Goal: Task Accomplishment & Management: Complete application form

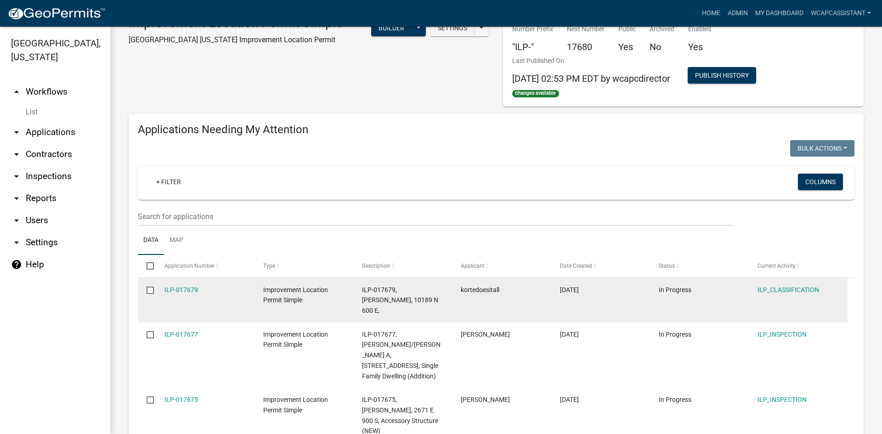
scroll to position [46, 0]
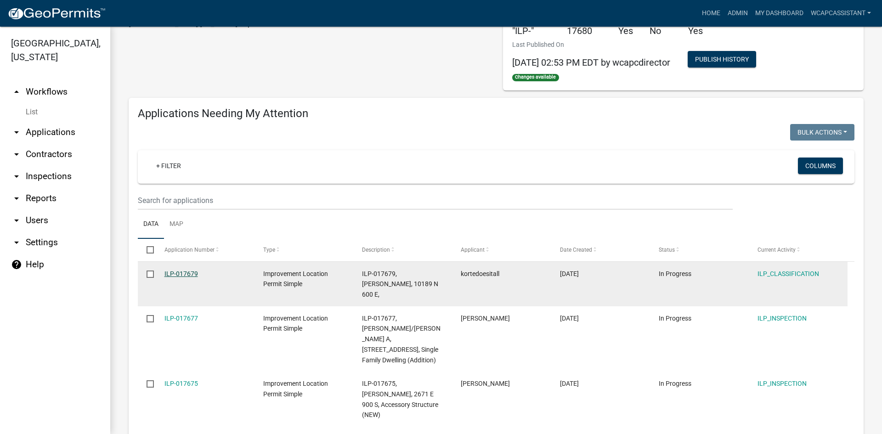
click at [190, 274] on link "ILP-017679" at bounding box center [182, 273] width 34 height 7
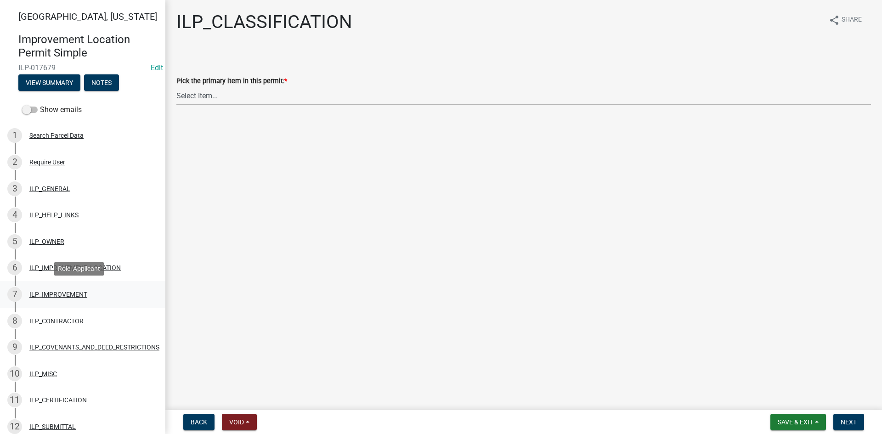
click at [67, 294] on div "ILP_IMPROVEMENT" at bounding box center [58, 294] width 58 height 6
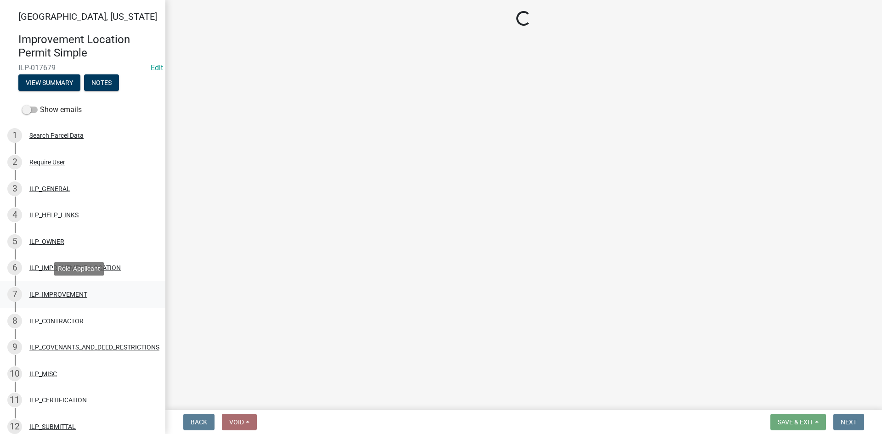
select select "71b507d0-569d-4a0a-b334-f72445909e69"
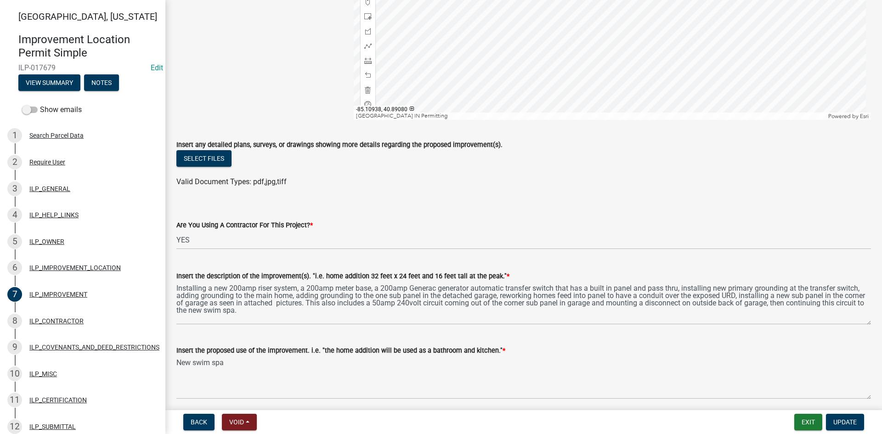
scroll to position [184, 0]
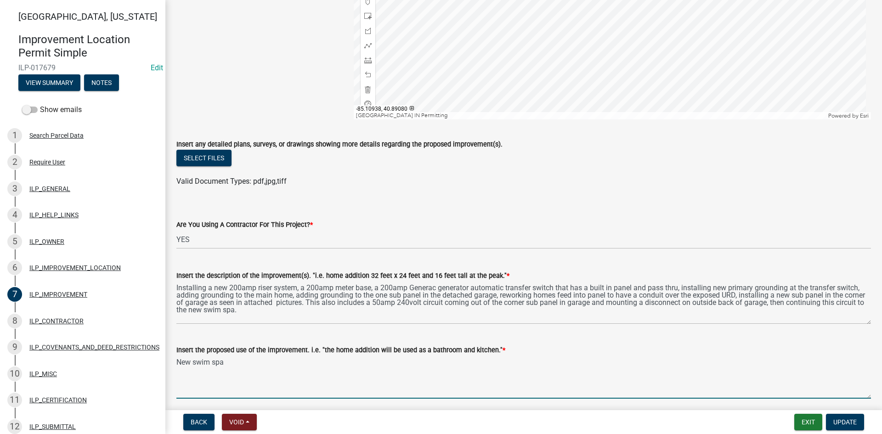
click at [639, 391] on textarea "New swim spa" at bounding box center [523, 377] width 695 height 43
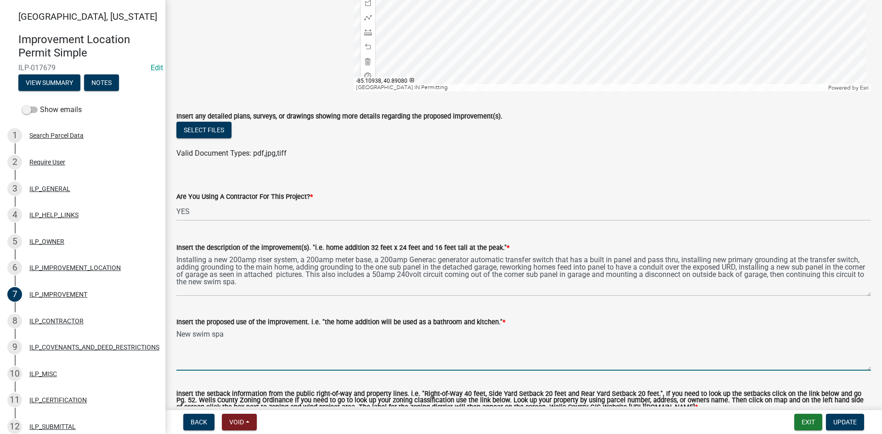
scroll to position [311, 0]
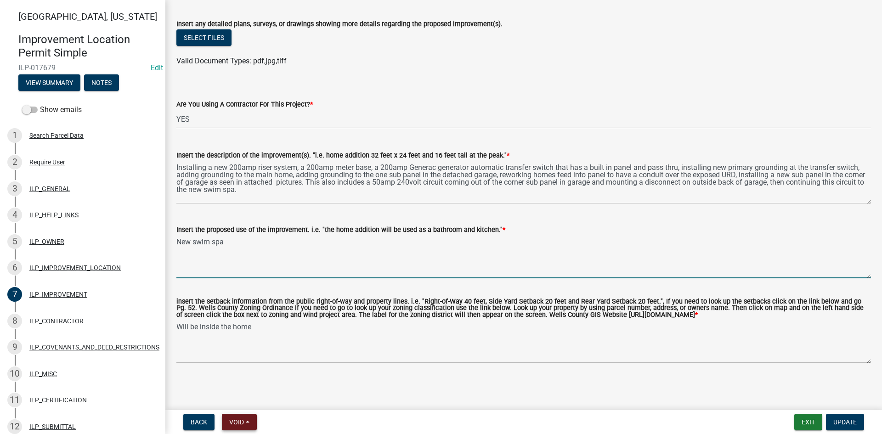
click at [252, 418] on button "Void" at bounding box center [239, 422] width 35 height 17
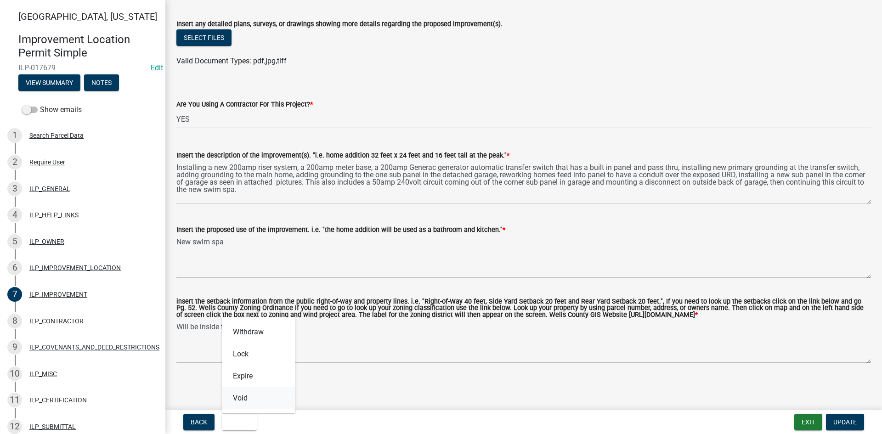
click at [249, 398] on button "Void" at bounding box center [259, 398] width 74 height 22
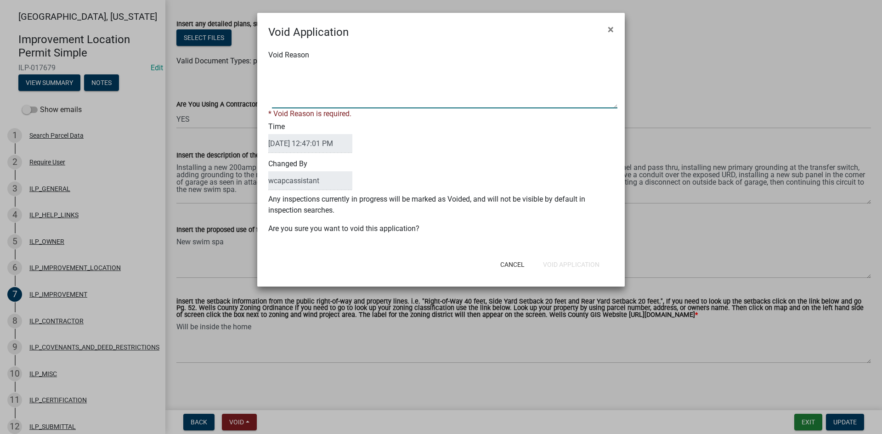
click at [351, 97] on textarea "Void Reason" at bounding box center [445, 86] width 346 height 46
type textarea "no permit is needed for electrical work from our office."
click at [585, 264] on div "Cancel Void Application" at bounding box center [501, 265] width 227 height 24
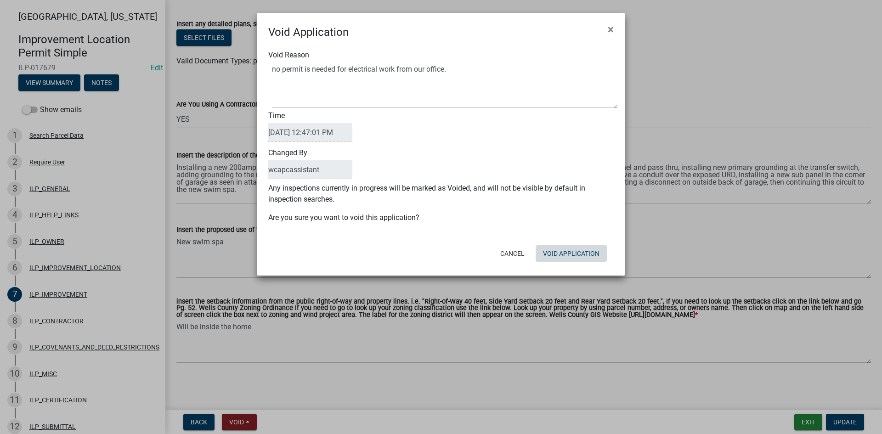
click at [583, 250] on button "Void Application" at bounding box center [571, 253] width 71 height 17
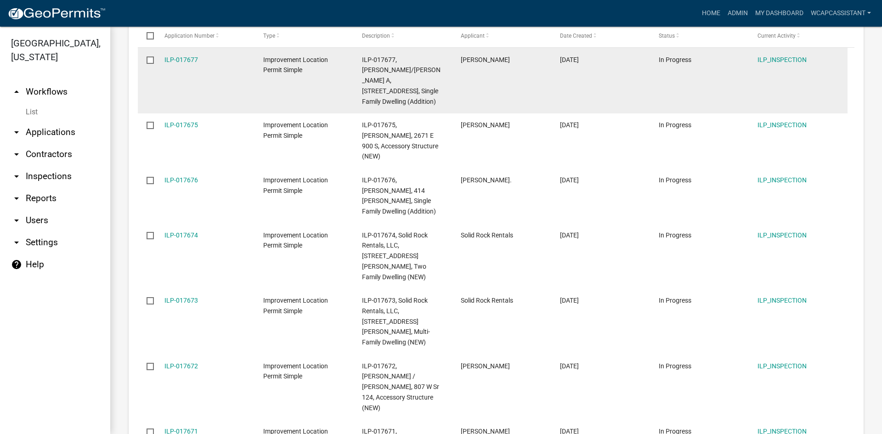
scroll to position [322, 0]
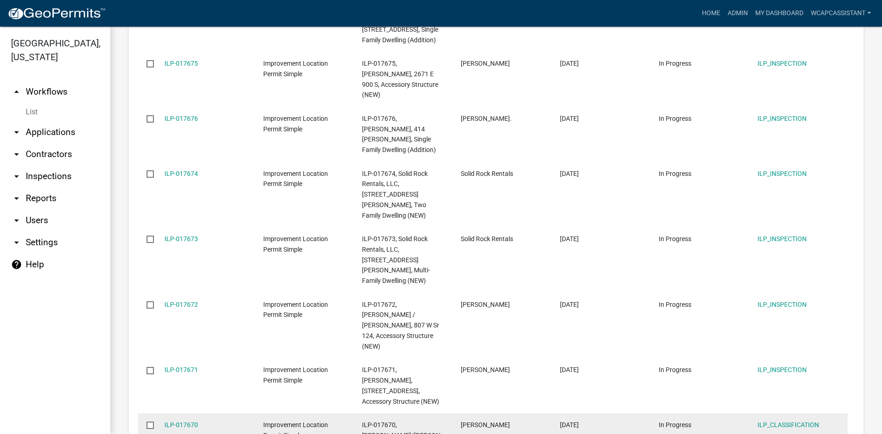
click at [183, 420] on div "ILP-017670" at bounding box center [205, 425] width 81 height 11
click at [178, 421] on link "ILP-017670" at bounding box center [182, 424] width 34 height 7
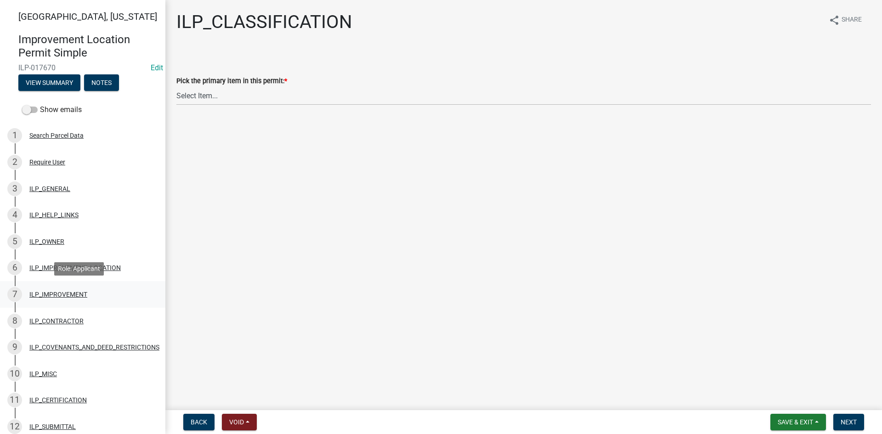
click at [50, 291] on div "ILP_IMPROVEMENT" at bounding box center [58, 294] width 58 height 6
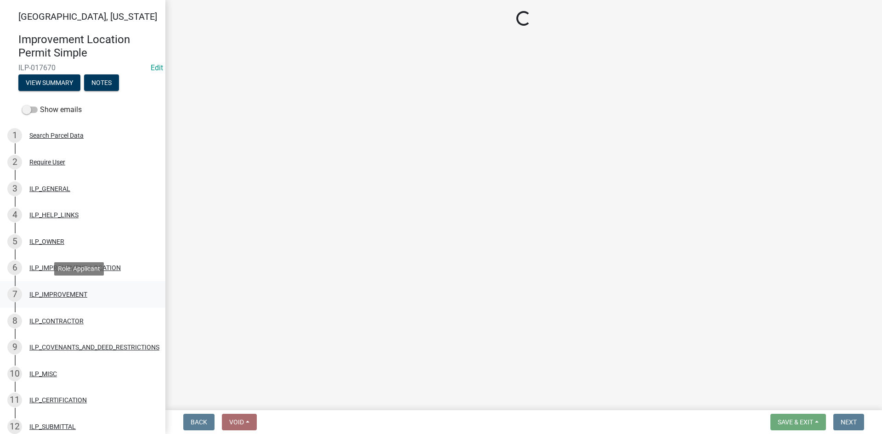
select select "71b507d0-569d-4a0a-b334-f72445909e69"
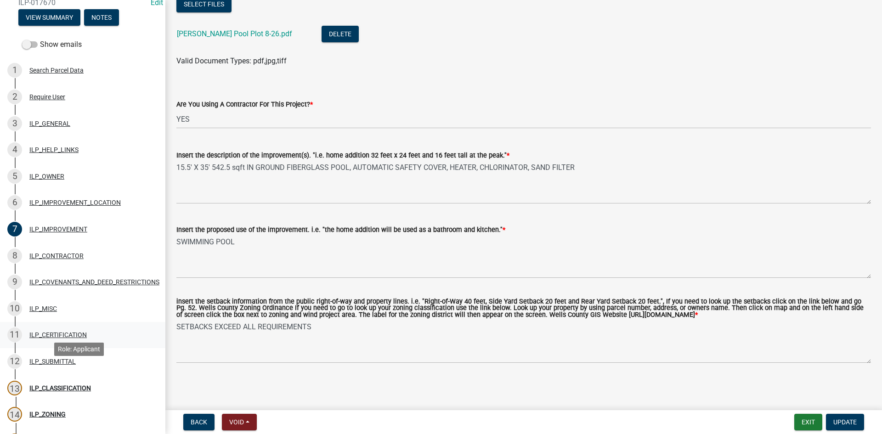
scroll to position [183, 0]
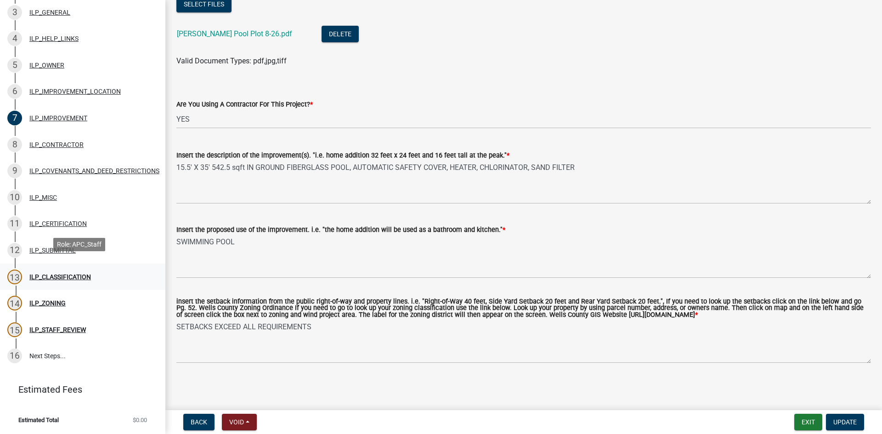
click at [55, 277] on div "13 ILP_CLASSIFICATION" at bounding box center [78, 277] width 143 height 15
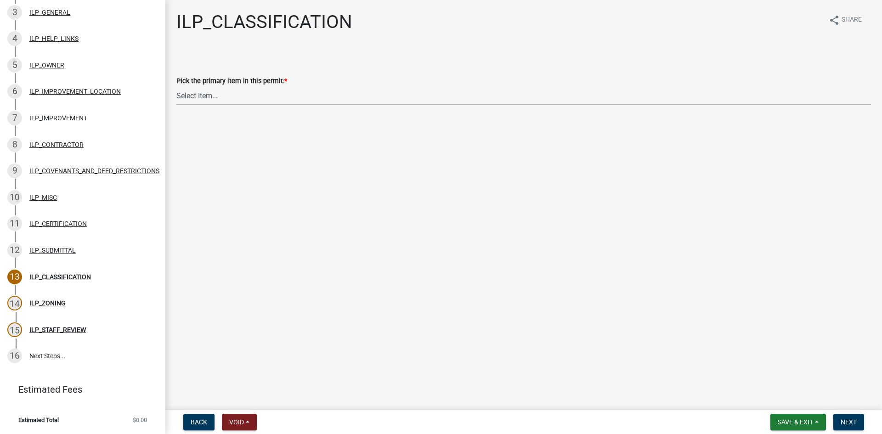
click at [217, 99] on select "Select Item... Accessory Structure (Addition) Accessory Structure (NEW) Busines…" at bounding box center [523, 95] width 695 height 19
click at [176, 86] on select "Select Item... Accessory Structure (Addition) Accessory Structure (NEW) Busines…" at bounding box center [523, 95] width 695 height 19
select select "57ed747f-ee7d-4c99-9c7c-232c165e30bf"
click at [853, 422] on span "Next" at bounding box center [849, 422] width 16 height 7
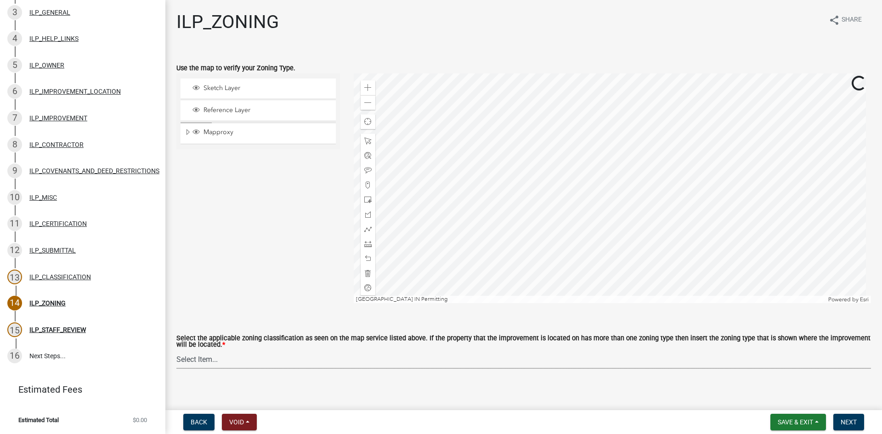
click at [395, 365] on select "Select Item... A-1 "Agricultural Intensive" A-R "Agricultural Residential" S-1 …" at bounding box center [523, 359] width 695 height 19
click at [176, 351] on select "Select Item... A-1 "Agricultural Intensive" A-R "Agricultural Residential" S-1 …" at bounding box center [523, 359] width 695 height 19
select select "077e72d7-ee28-42b3-b13f-4b6ba4a9753a"
click at [856, 423] on span "Next" at bounding box center [849, 422] width 16 height 7
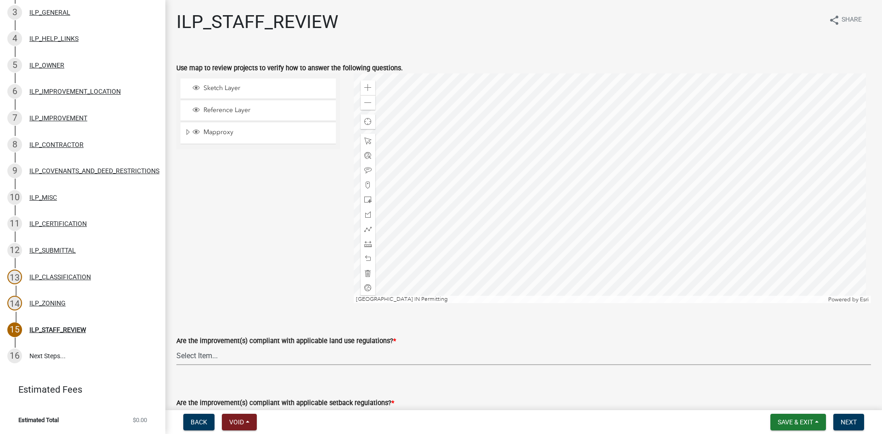
click at [310, 354] on select "Select Item... YES NO" at bounding box center [523, 356] width 695 height 19
click at [176, 347] on select "Select Item... YES NO" at bounding box center [523, 356] width 695 height 19
select select "83ffa5df-1258-41bd-a108-9f2370541ef9"
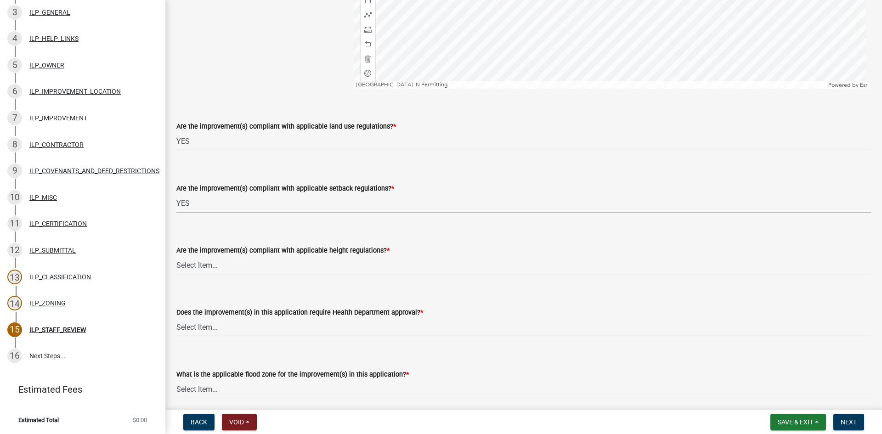
select select "e76e6c03-c199-4125-95d7-daca193c3739"
select select "b2795382-5a5c-496e-8f40-9eac2bba8e54"
select select "2cf99e9a-fd48-429a-ab01-6241dd9ef86f"
select select "546a9c8a-0bf2-4128-b2a0-21aece03a164"
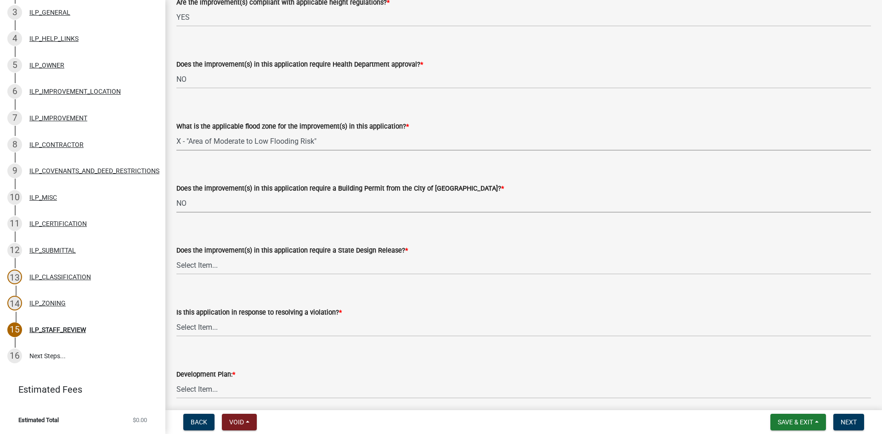
select select "3dde91a6-95a6-42fe-ae60-c75c292f8dd0"
select select "3e29b85e-0a39-40b5-813f-a0c180e4f93d"
select select "296d3b28-03f6-4b85-9592-a9e1e0e51d18"
select select "f492072b-a2fa-4f7c-8f99-9e809c6c526f"
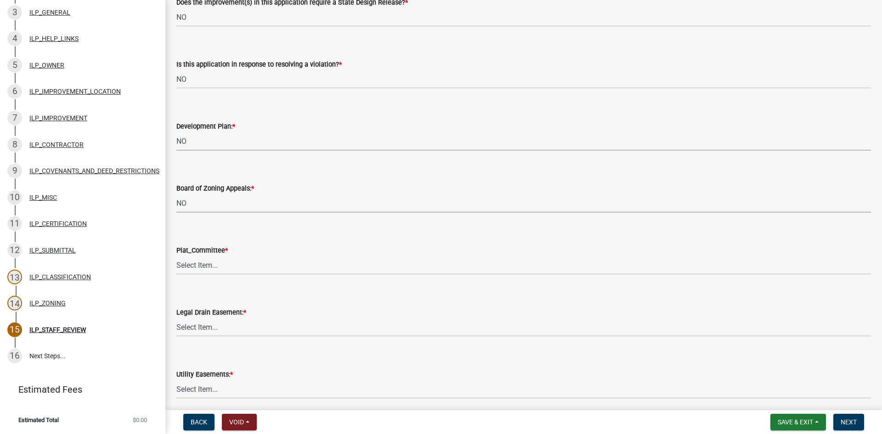
select select "91f2ca91-6260-441c-87d8-e38016df5c96"
select select "63238f16-a362-487f-83af-24d0c8cf3edd"
select select "4de29e95-b13a-4926-a5fe-83364331169b"
select select "8e424161-7bf1-4e33-adf9-a347c03eff2b"
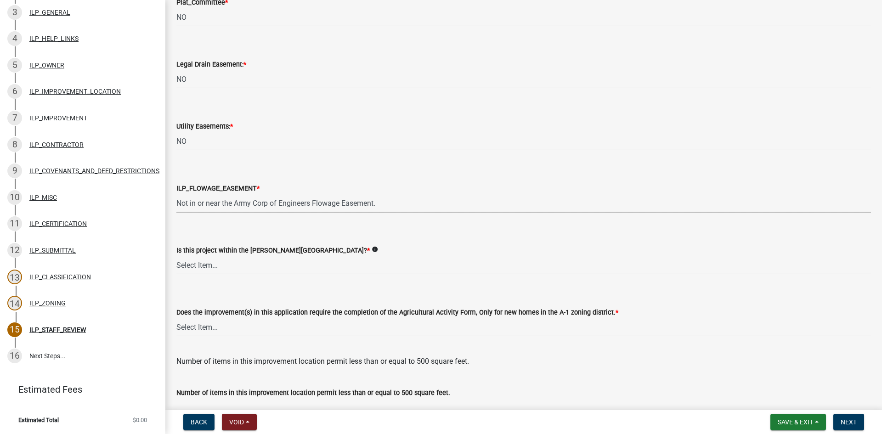
select select "bdd9c930-c7fe-4770-81ee-2c29cf953f8b"
select select "c22a6da1-a4b9-4a20-9552-3c4da3c32bc7"
select select "b8432f74-40d2-4ff6-ba31-770d91760c6e"
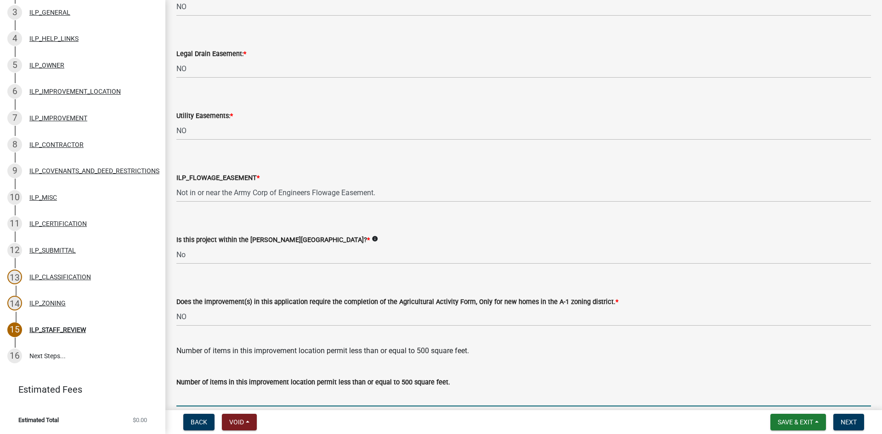
scroll to position [1185, 0]
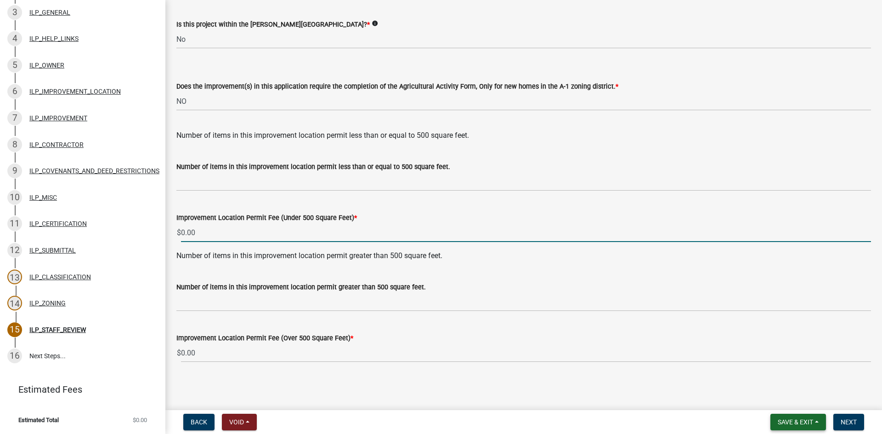
click at [787, 422] on span "Save & Exit" at bounding box center [795, 422] width 35 height 7
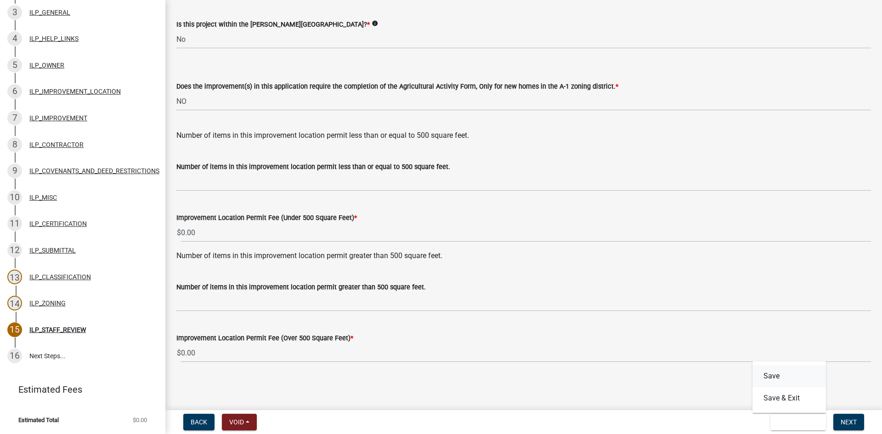
click at [789, 380] on button "Save" at bounding box center [790, 376] width 74 height 22
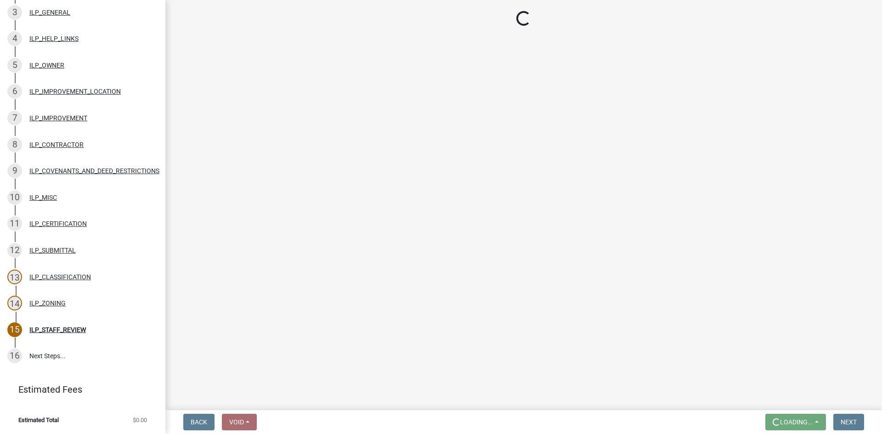
scroll to position [0, 0]
click at [57, 115] on div "ILP_IMPROVEMENT" at bounding box center [58, 118] width 58 height 6
select select "71b507d0-569d-4a0a-b334-f72445909e69"
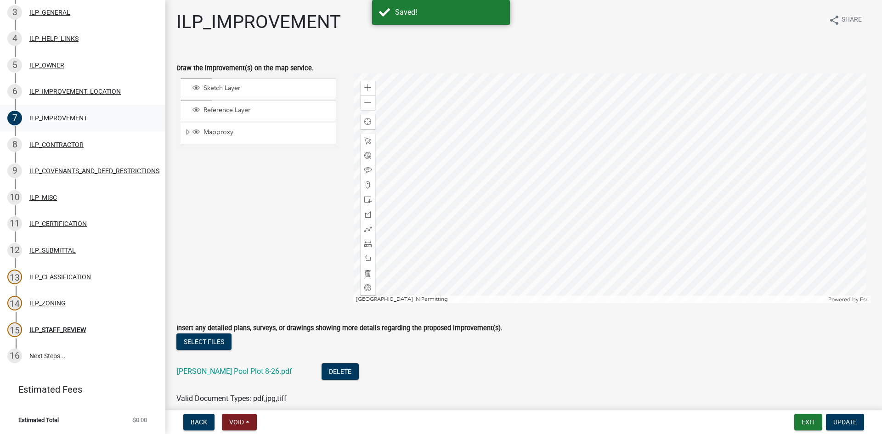
select select "83ffa5df-1258-41bd-a108-9f2370541ef9"
select select "e76e6c03-c199-4125-95d7-daca193c3739"
select select "b2795382-5a5c-496e-8f40-9eac2bba8e54"
select select "2cf99e9a-fd48-429a-ab01-6241dd9ef86f"
select select "546a9c8a-0bf2-4128-b2a0-21aece03a164"
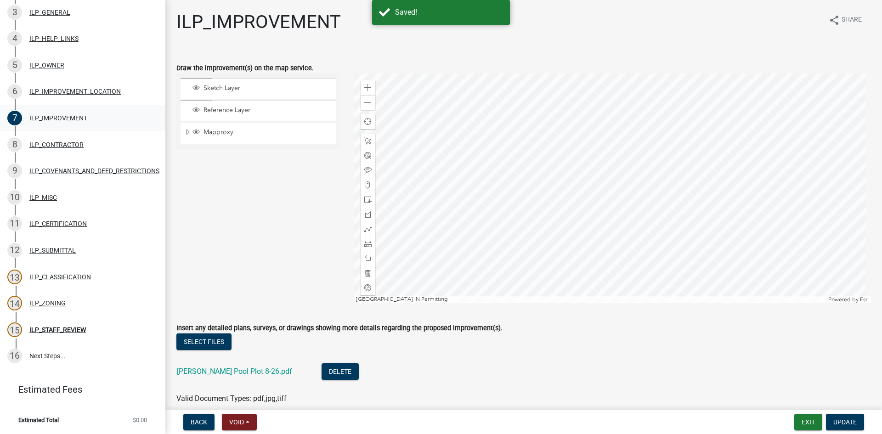
select select "3dde91a6-95a6-42fe-ae60-c75c292f8dd0"
select select "3e29b85e-0a39-40b5-813f-a0c180e4f93d"
select select "296d3b28-03f6-4b85-9592-a9e1e0e51d18"
select select "f492072b-a2fa-4f7c-8f99-9e809c6c526f"
select select "91f2ca91-6260-441c-87d8-e38016df5c96"
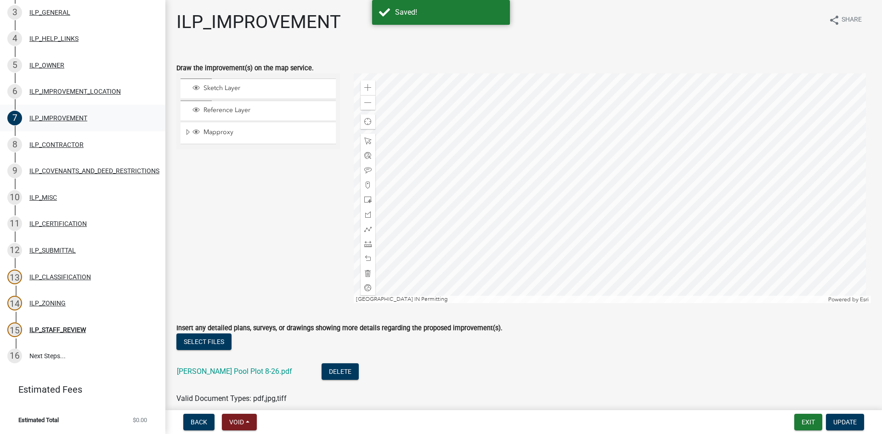
select select "63238f16-a362-487f-83af-24d0c8cf3edd"
select select "4de29e95-b13a-4926-a5fe-83364331169b"
select select "8e424161-7bf1-4e33-adf9-a347c03eff2b"
select select "bdd9c930-c7fe-4770-81ee-2c29cf953f8b"
select select "c22a6da1-a4b9-4a20-9552-3c4da3c32bc7"
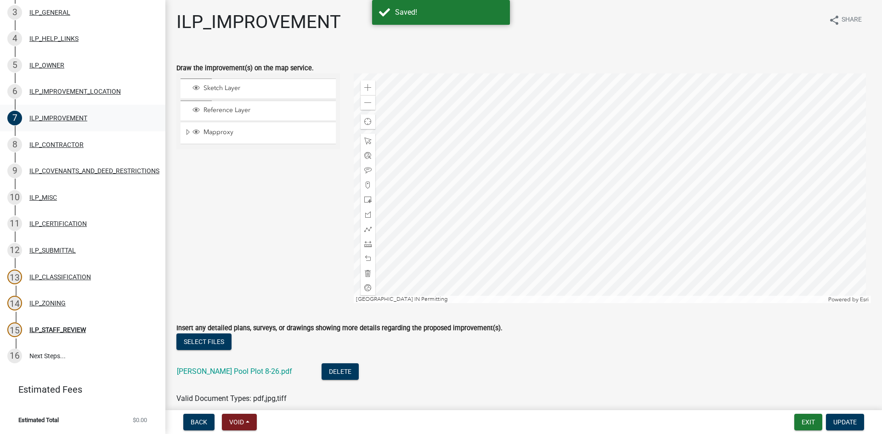
select select "b8432f74-40d2-4ff6-ba31-770d91760c6e"
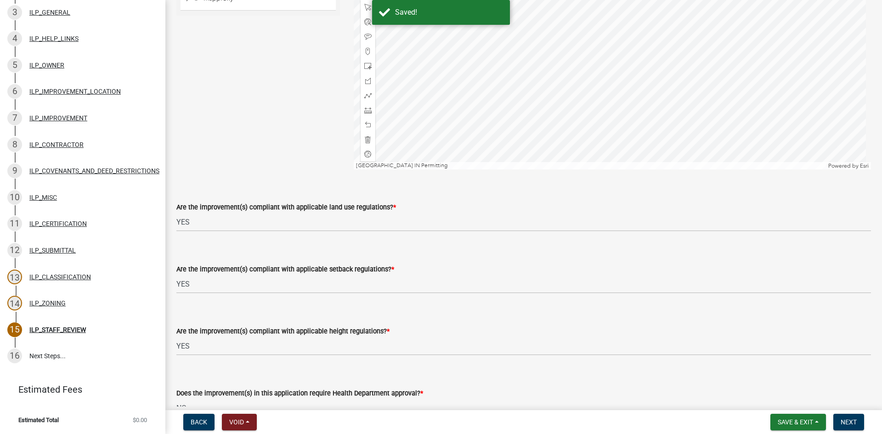
scroll to position [276, 0]
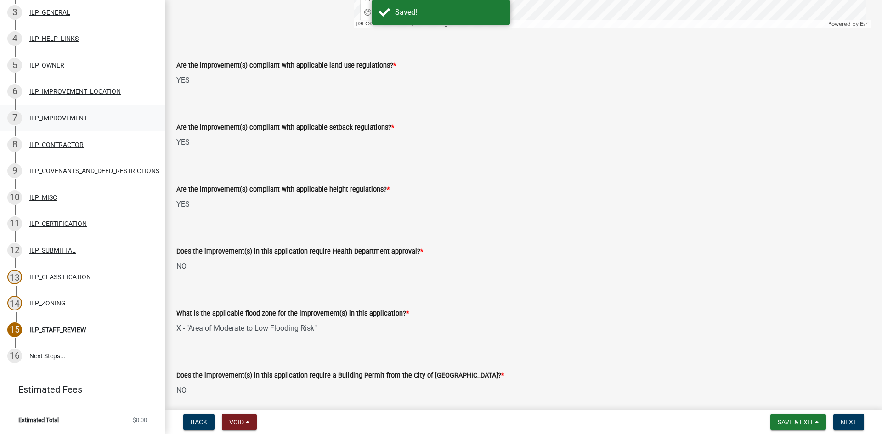
click at [58, 115] on div "ILP_IMPROVEMENT" at bounding box center [58, 118] width 58 height 6
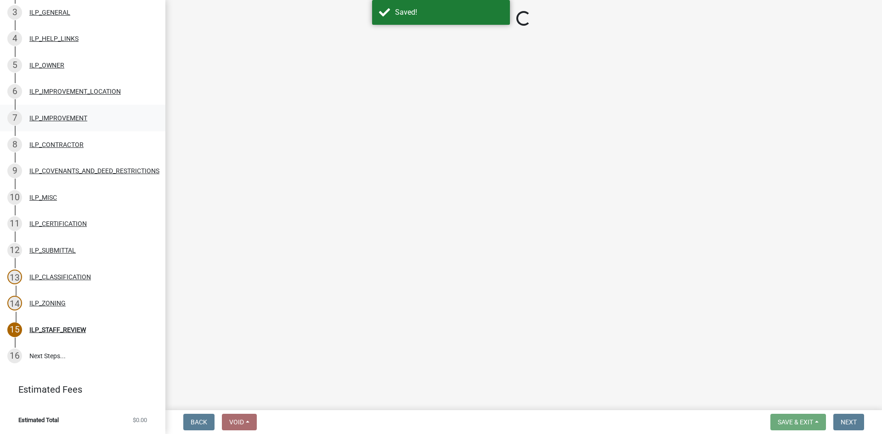
scroll to position [0, 0]
select select "71b507d0-569d-4a0a-b334-f72445909e69"
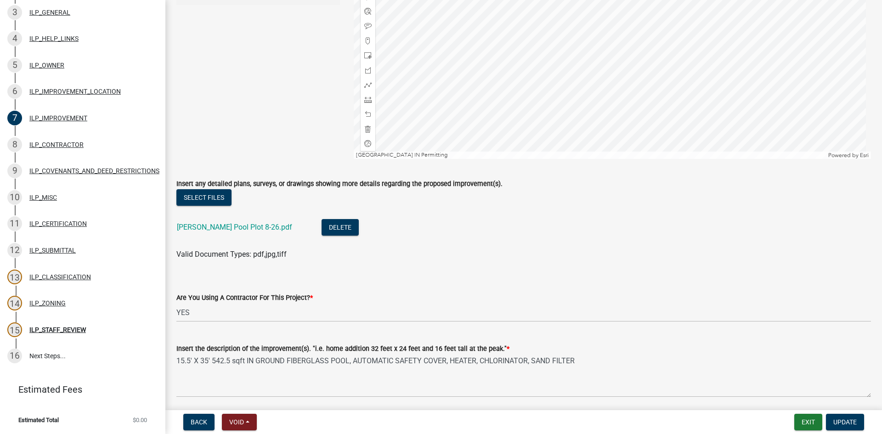
scroll to position [184, 0]
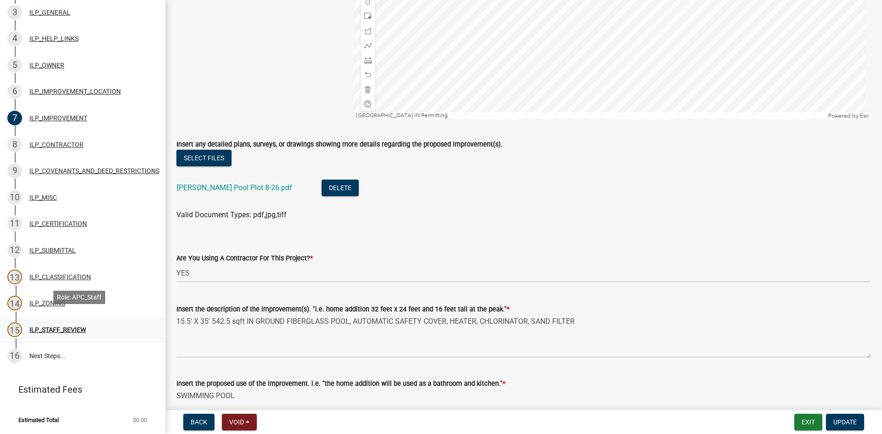
click at [73, 327] on div "ILP_STAFF_REVIEW" at bounding box center [57, 330] width 57 height 6
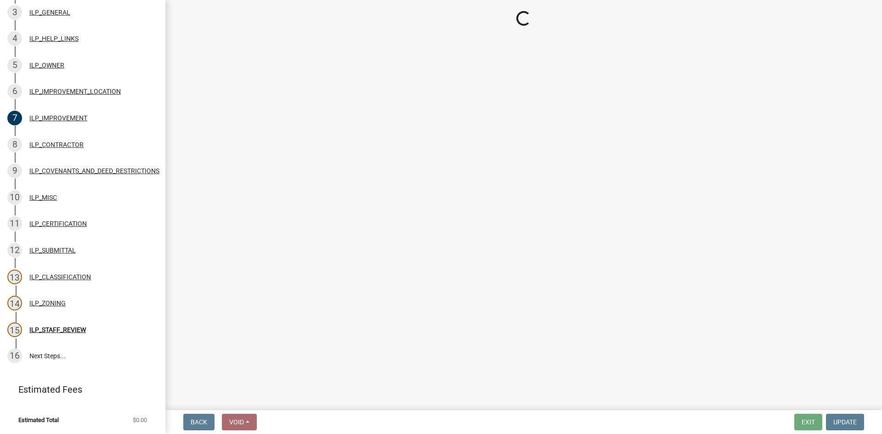
select select "83ffa5df-1258-41bd-a108-9f2370541ef9"
select select "e76e6c03-c199-4125-95d7-daca193c3739"
select select "b2795382-5a5c-496e-8f40-9eac2bba8e54"
select select "2cf99e9a-fd48-429a-ab01-6241dd9ef86f"
select select "546a9c8a-0bf2-4128-b2a0-21aece03a164"
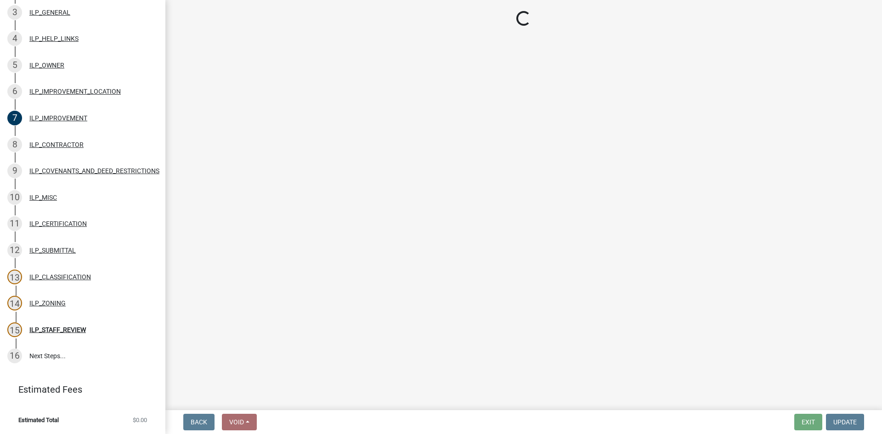
select select "3dde91a6-95a6-42fe-ae60-c75c292f8dd0"
select select "3e29b85e-0a39-40b5-813f-a0c180e4f93d"
select select "296d3b28-03f6-4b85-9592-a9e1e0e51d18"
select select "f492072b-a2fa-4f7c-8f99-9e809c6c526f"
select select "91f2ca91-6260-441c-87d8-e38016df5c96"
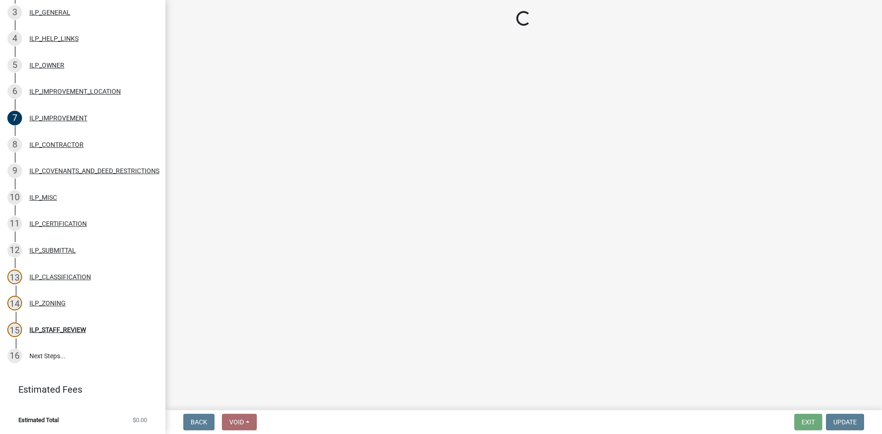
select select "63238f16-a362-487f-83af-24d0c8cf3edd"
select select "4de29e95-b13a-4926-a5fe-83364331169b"
select select "8e424161-7bf1-4e33-adf9-a347c03eff2b"
select select "bdd9c930-c7fe-4770-81ee-2c29cf953f8b"
select select "c22a6da1-a4b9-4a20-9552-3c4da3c32bc7"
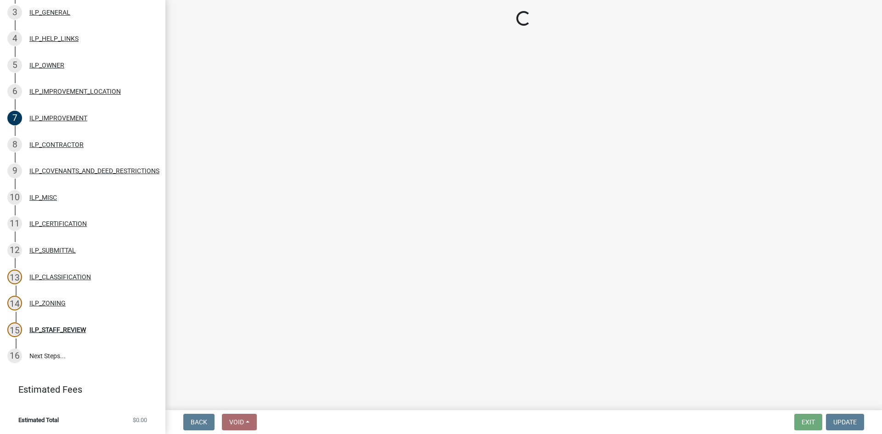
select select "b8432f74-40d2-4ff6-ba31-770d91760c6e"
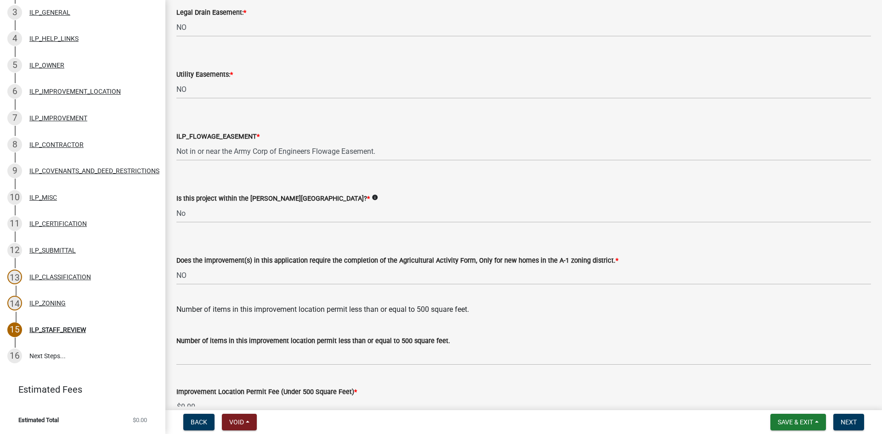
scroll to position [1185, 0]
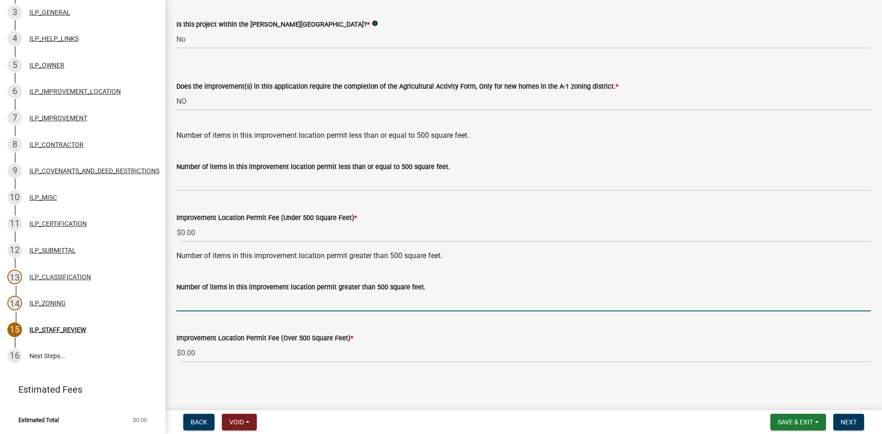
click at [197, 302] on input "text" at bounding box center [523, 302] width 695 height 19
type input "1"
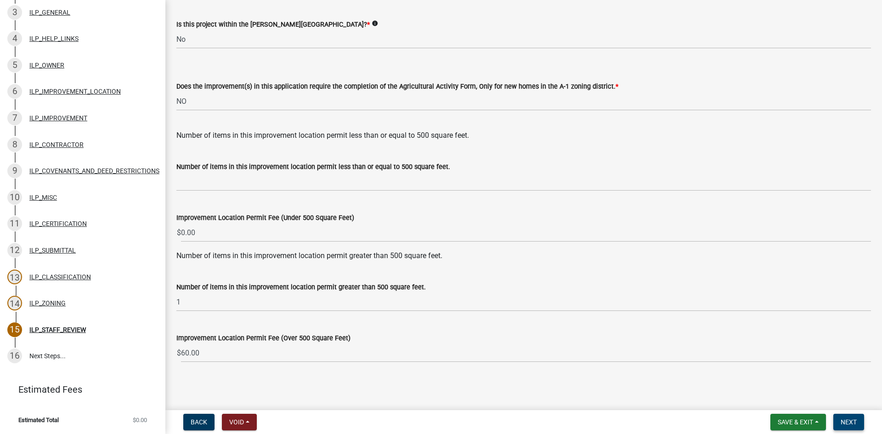
click at [849, 418] on button "Next" at bounding box center [849, 422] width 31 height 17
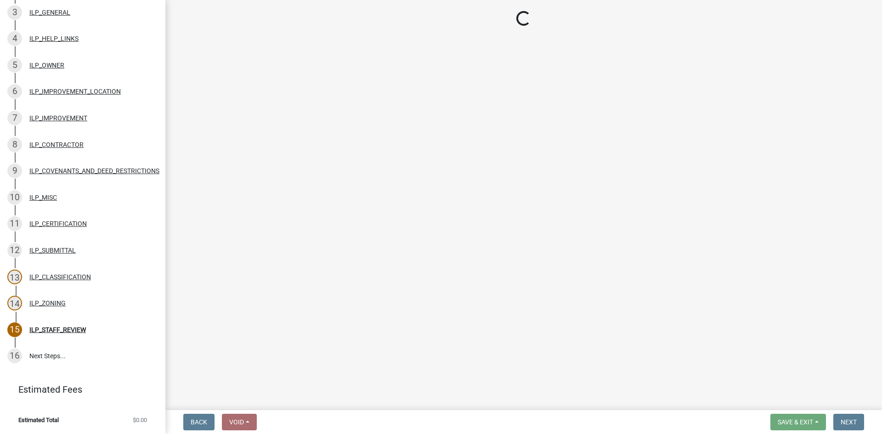
scroll to position [210, 0]
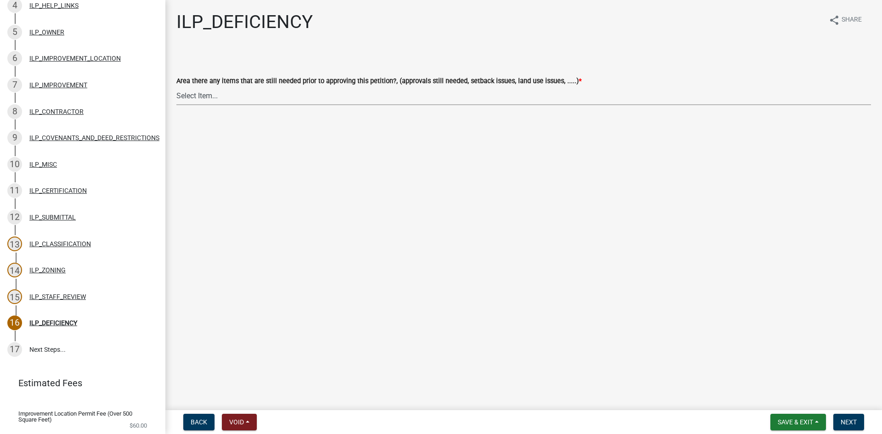
click at [285, 102] on select "Select Item... YES NO" at bounding box center [523, 95] width 695 height 19
click at [176, 86] on select "Select Item... YES NO" at bounding box center [523, 95] width 695 height 19
select select "88f51f67-ad00-412f-ad25-d9a24cd42bdb"
click at [848, 419] on span "Next" at bounding box center [849, 422] width 16 height 7
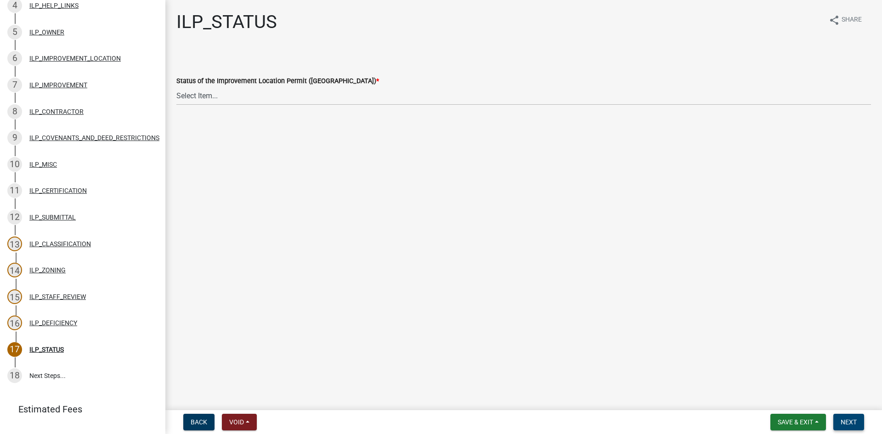
scroll to position [236, 0]
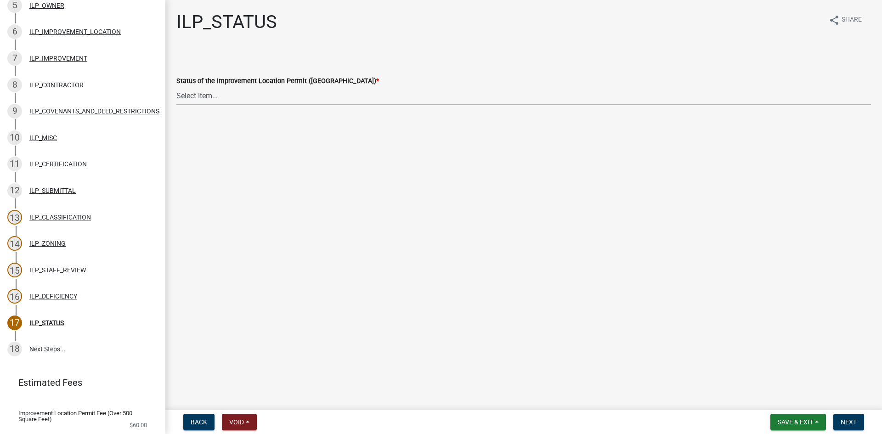
click at [205, 98] on select "Select Item... Denied Approved" at bounding box center [523, 95] width 695 height 19
click at [176, 86] on select "Select Item... Denied Approved" at bounding box center [523, 95] width 695 height 19
select select "676ca0ef-d742-4b5a-a79e-763cf2a28fc9"
click at [837, 423] on button "Next" at bounding box center [849, 422] width 31 height 17
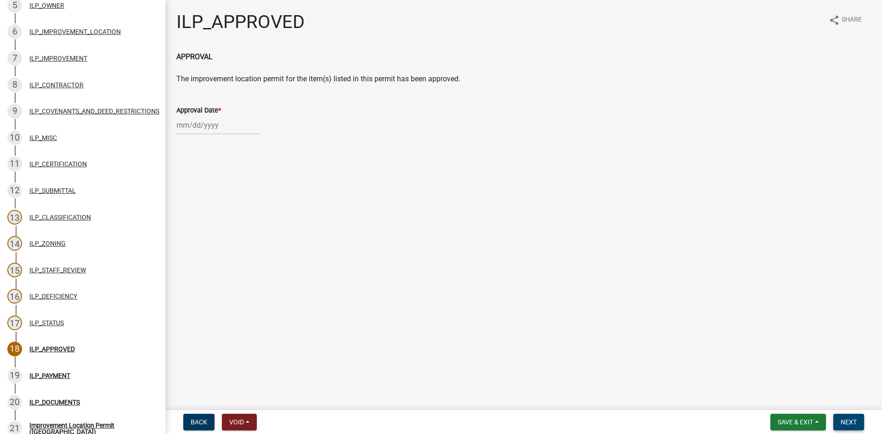
scroll to position [395, 0]
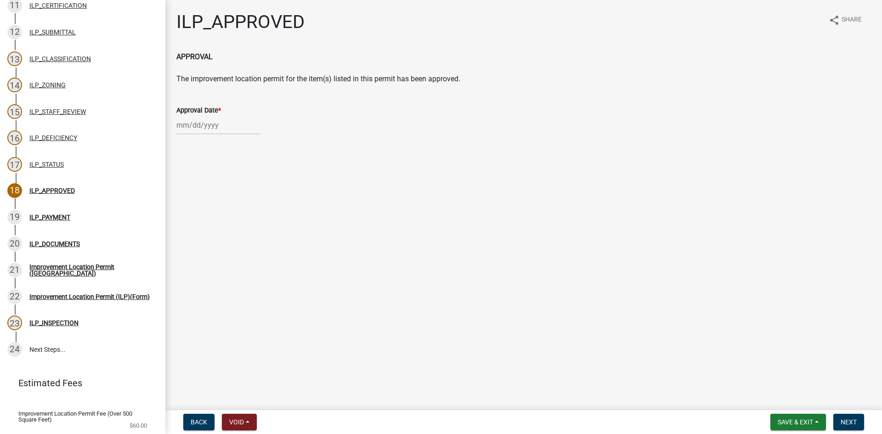
select select "9"
select select "2025"
click at [206, 125] on div "[PERSON_NAME] Feb Mar Apr [PERSON_NAME][DATE] Oct Nov [DATE] 1526 1527 1528 152…" at bounding box center [218, 125] width 84 height 19
click at [241, 186] on div "12" at bounding box center [244, 189] width 15 height 15
type input "[DATE]"
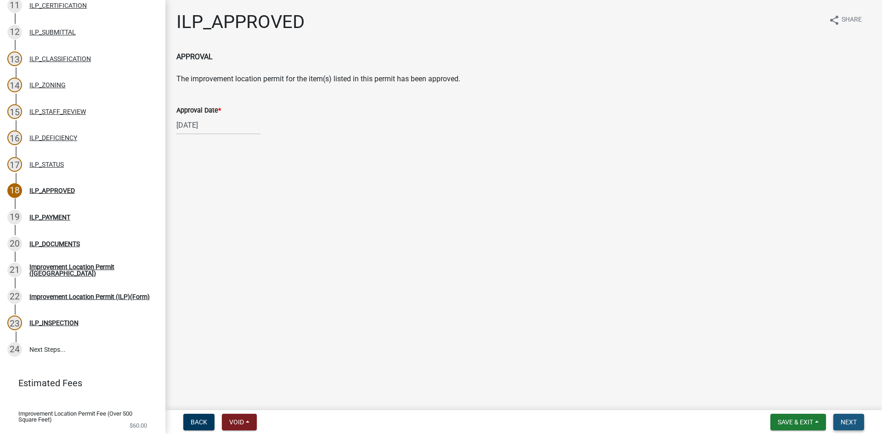
click at [844, 421] on span "Next" at bounding box center [849, 422] width 16 height 7
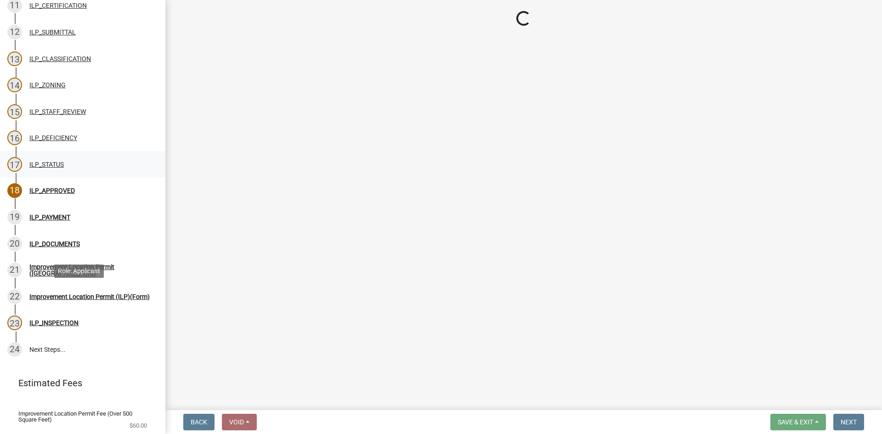
select select "3: 3"
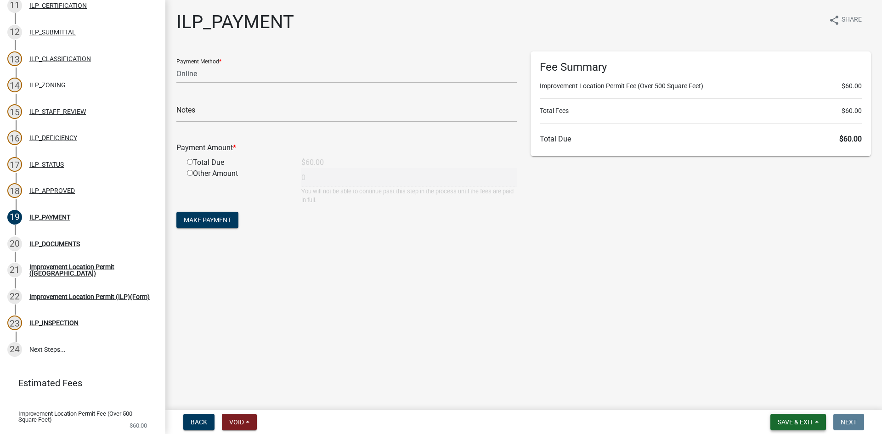
click at [802, 421] on span "Save & Exit" at bounding box center [795, 422] width 35 height 7
click at [781, 396] on button "Save & Exit" at bounding box center [790, 398] width 74 height 22
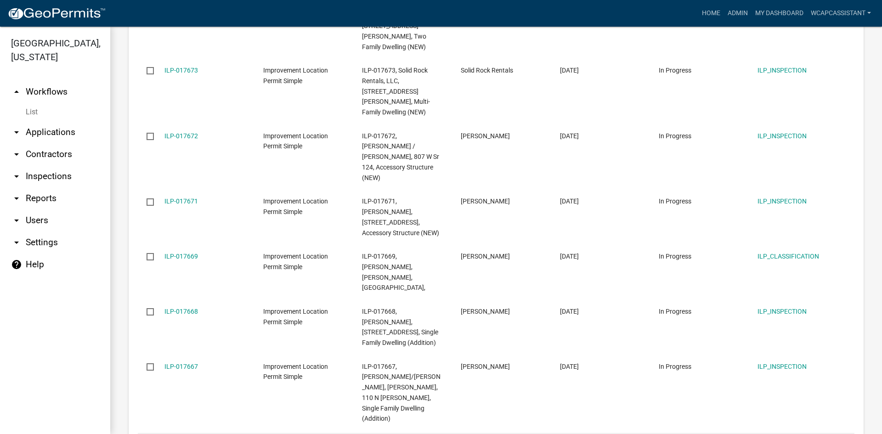
scroll to position [506, 0]
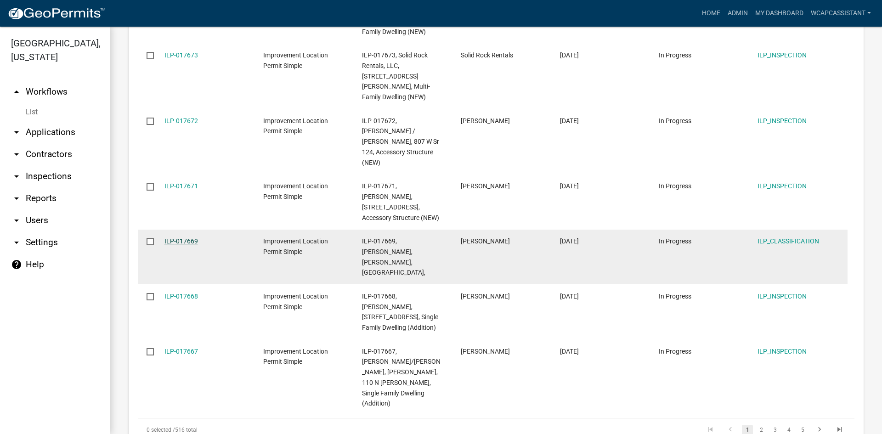
click at [188, 238] on link "ILP-017669" at bounding box center [182, 241] width 34 height 7
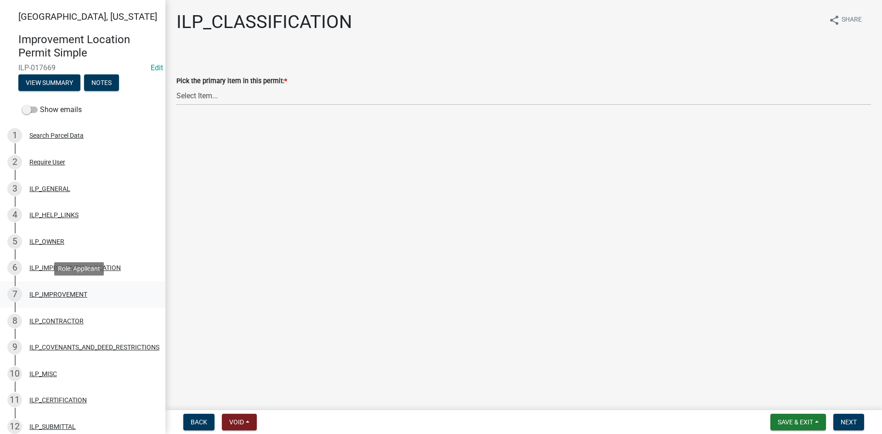
click at [56, 295] on div "ILP_IMPROVEMENT" at bounding box center [58, 294] width 58 height 6
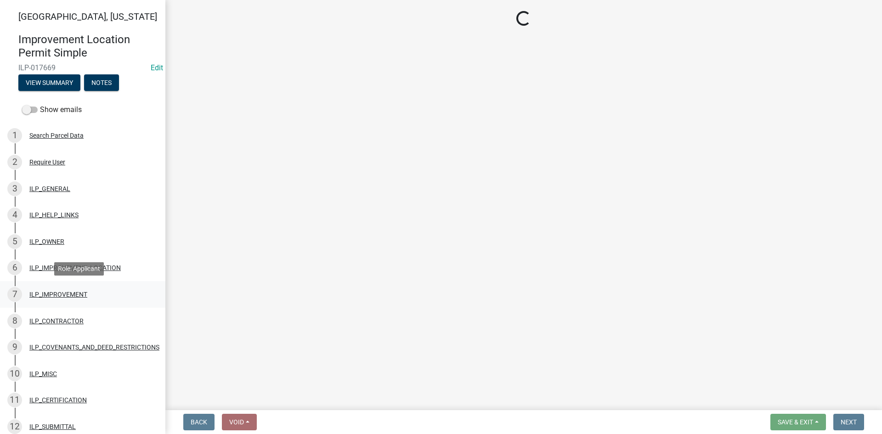
select select "71b507d0-569d-4a0a-b334-f72445909e69"
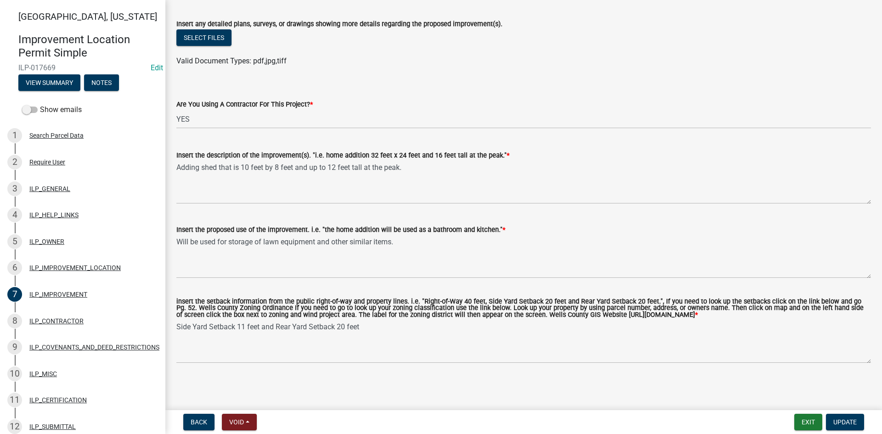
scroll to position [127, 0]
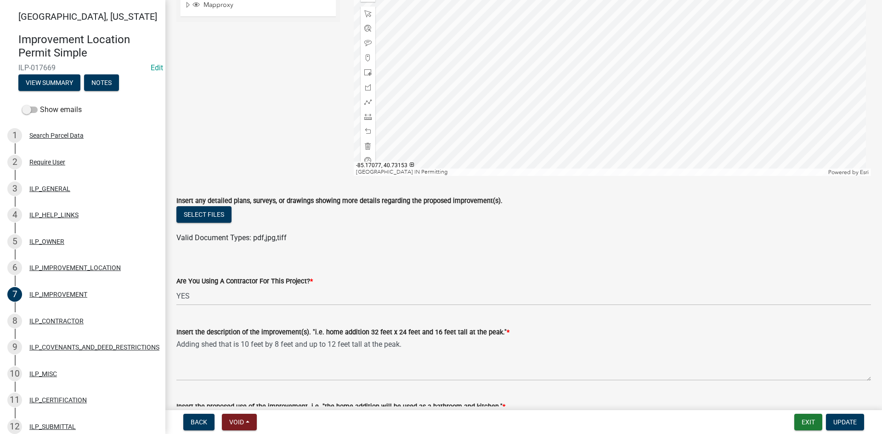
click at [444, 116] on div at bounding box center [613, 61] width 518 height 230
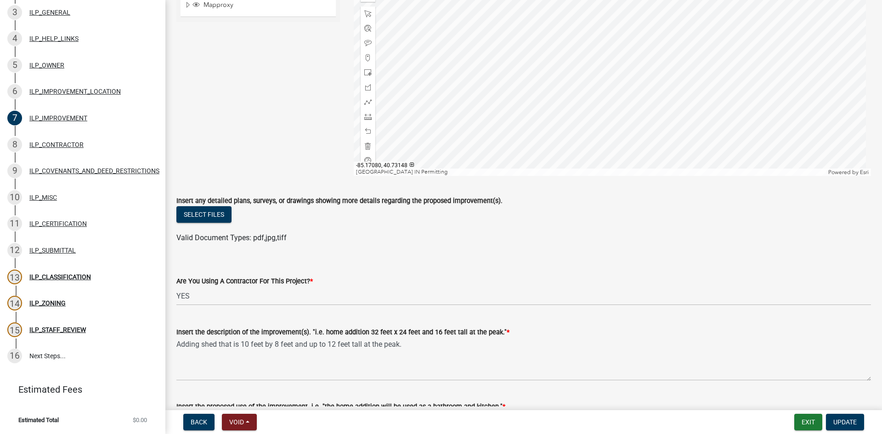
scroll to position [183, 0]
click at [54, 270] on div "13 ILP_CLASSIFICATION" at bounding box center [78, 277] width 143 height 15
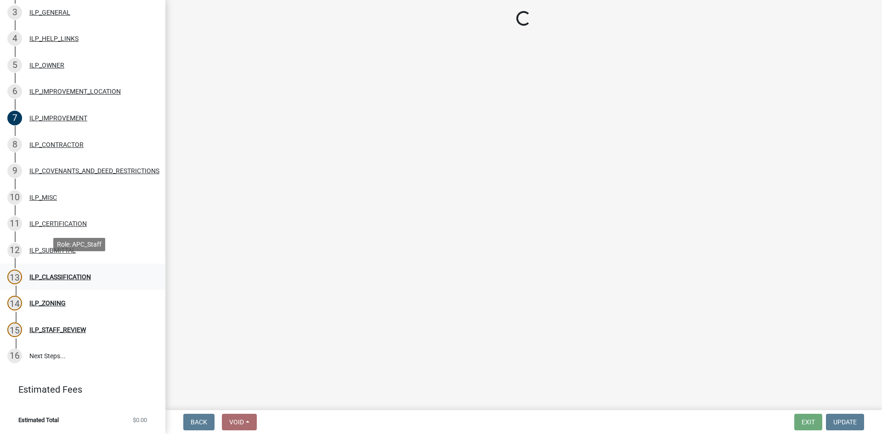
scroll to position [0, 0]
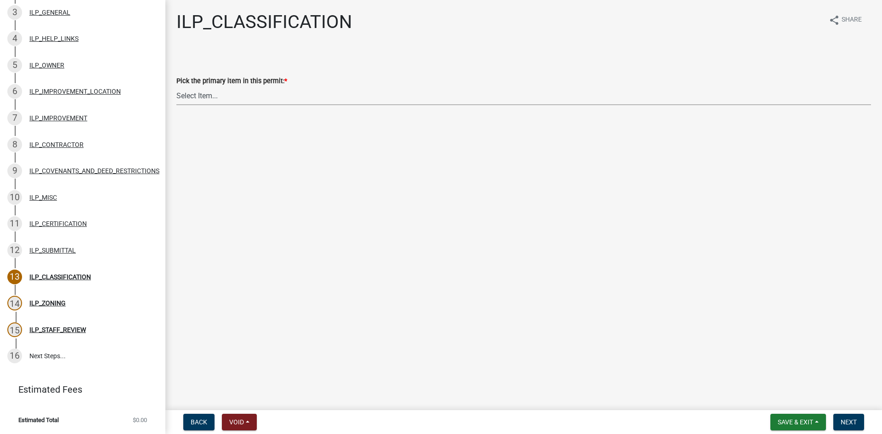
click at [229, 90] on select "Select Item... Accessory Structure (Addition) Accessory Structure (NEW) Busines…" at bounding box center [523, 95] width 695 height 19
click at [176, 86] on select "Select Item... Accessory Structure (Addition) Accessory Structure (NEW) Busines…" at bounding box center [523, 95] width 695 height 19
select select "119b830e-a7a9-4285-be0b-a69d75da8c1b"
click at [856, 424] on span "Next" at bounding box center [849, 422] width 16 height 7
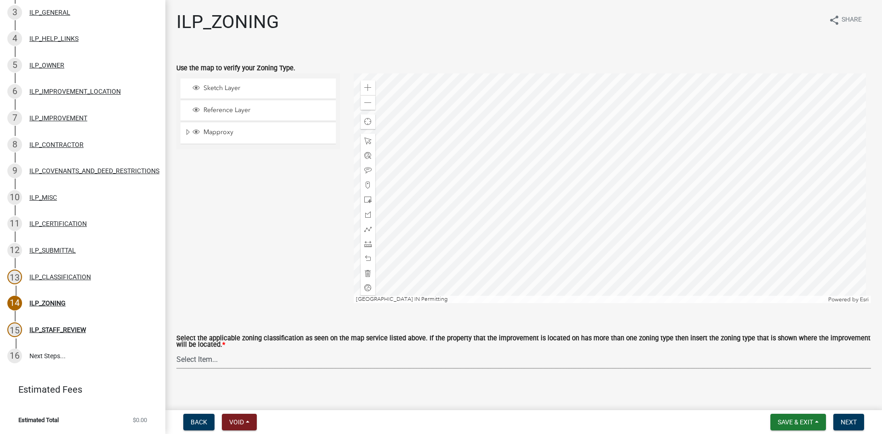
click at [540, 361] on select "Select Item... A-1 "Agricultural Intensive" A-R "Agricultural Residential" S-1 …" at bounding box center [523, 359] width 695 height 19
click at [176, 351] on select "Select Item... A-1 "Agricultural Intensive" A-R "Agricultural Residential" S-1 …" at bounding box center [523, 359] width 695 height 19
select select "d694ffb5-15d0-4049-a719-dd374d5d5d55"
click at [844, 424] on span "Next" at bounding box center [849, 422] width 16 height 7
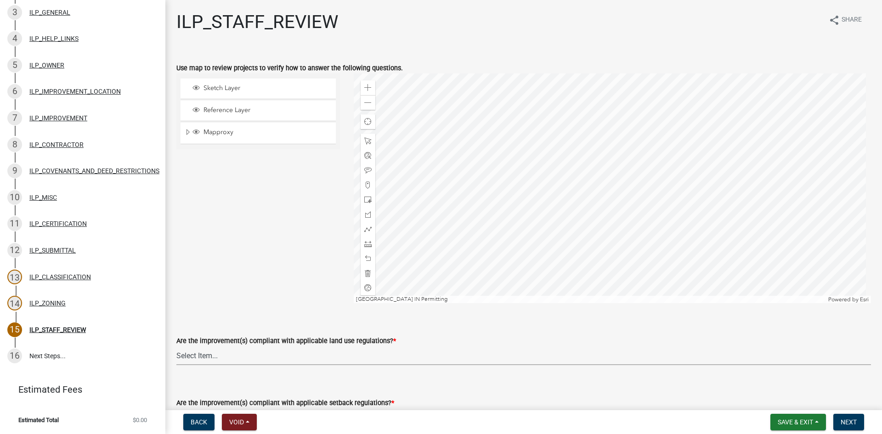
click at [255, 361] on select "Select Item... YES NO" at bounding box center [523, 356] width 695 height 19
click at [176, 347] on select "Select Item... YES NO" at bounding box center [523, 356] width 695 height 19
select select "83ffa5df-1258-41bd-a108-9f2370541ef9"
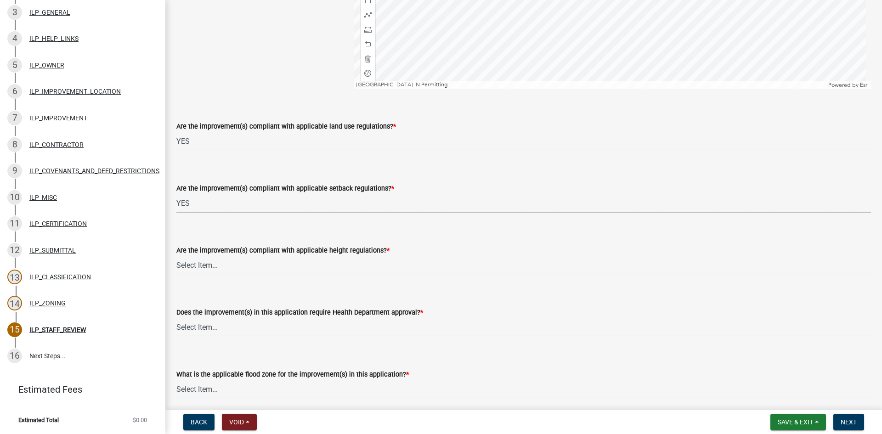
select select "e76e6c03-c199-4125-95d7-daca193c3739"
select select "b2795382-5a5c-496e-8f40-9eac2bba8e54"
select select "2cf99e9a-fd48-429a-ab01-6241dd9ef86f"
select select "546a9c8a-0bf2-4128-b2a0-21aece03a164"
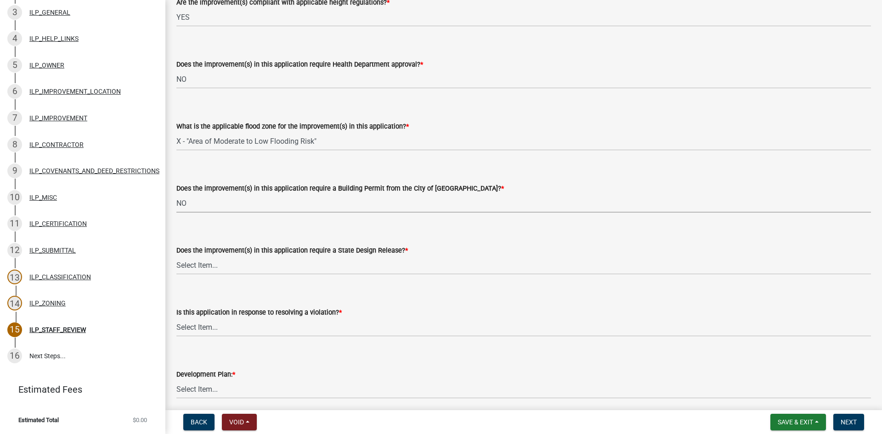
select select "3dde91a6-95a6-42fe-ae60-c75c292f8dd0"
select select "3e29b85e-0a39-40b5-813f-a0c180e4f93d"
select select "296d3b28-03f6-4b85-9592-a9e1e0e51d18"
select select "f492072b-a2fa-4f7c-8f99-9e809c6c526f"
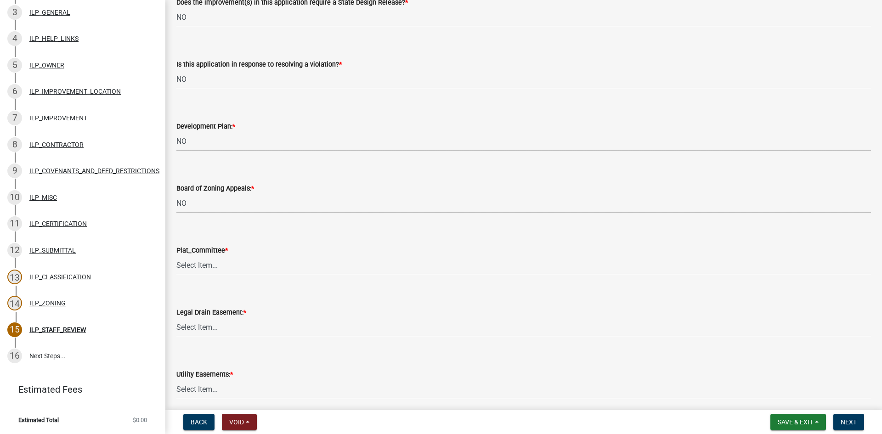
select select "91f2ca91-6260-441c-87d8-e38016df5c96"
select select "63238f16-a362-487f-83af-24d0c8cf3edd"
select select "4de29e95-b13a-4926-a5fe-83364331169b"
select select "8e424161-7bf1-4e33-adf9-a347c03eff2b"
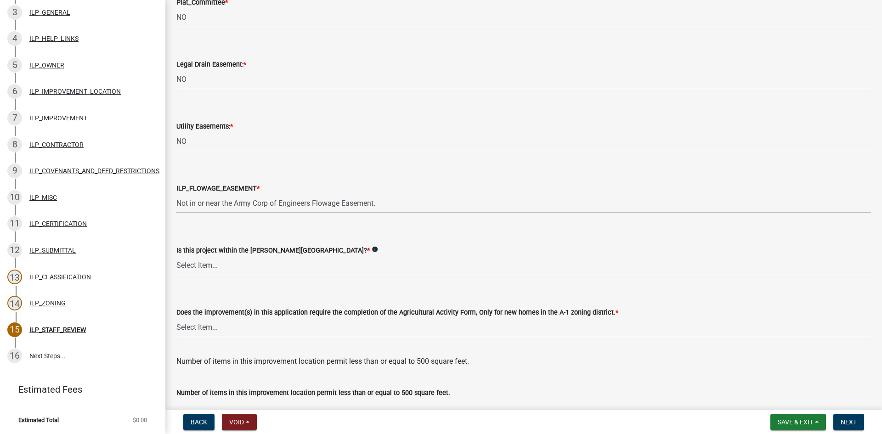
select select "bdd9c930-c7fe-4770-81ee-2c29cf953f8b"
select select "c22a6da1-a4b9-4a20-9552-3c4da3c32bc7"
select select "b8432f74-40d2-4ff6-ba31-770d91760c6e"
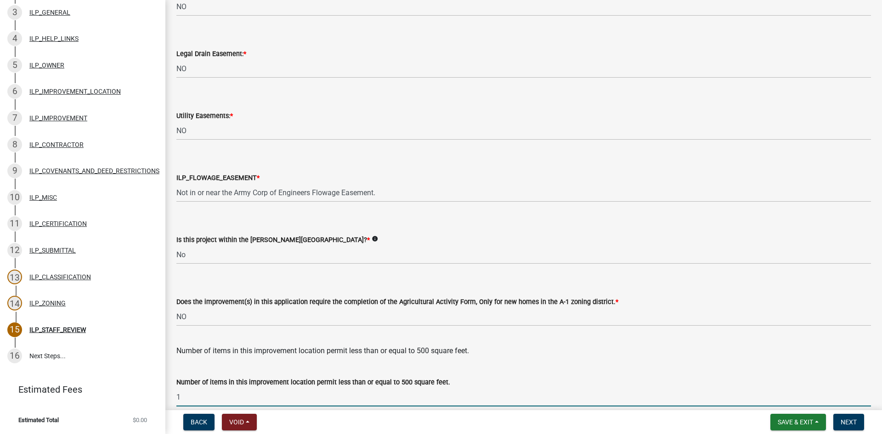
type input "1"
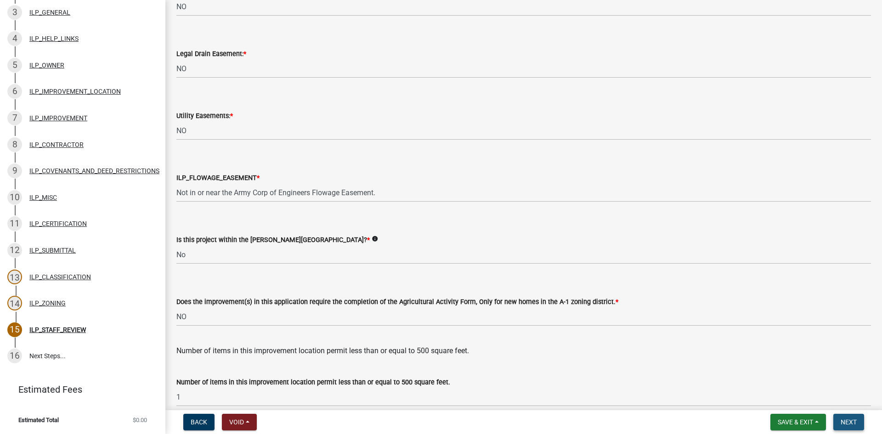
click at [849, 427] on button "Next" at bounding box center [849, 422] width 31 height 17
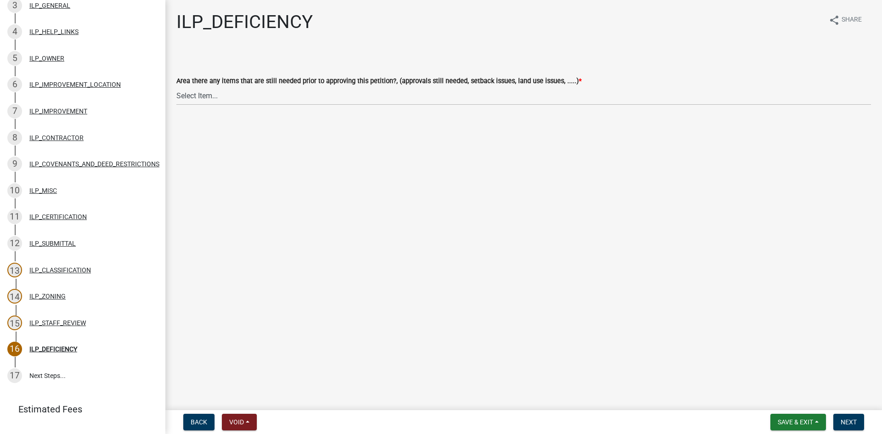
scroll to position [210, 0]
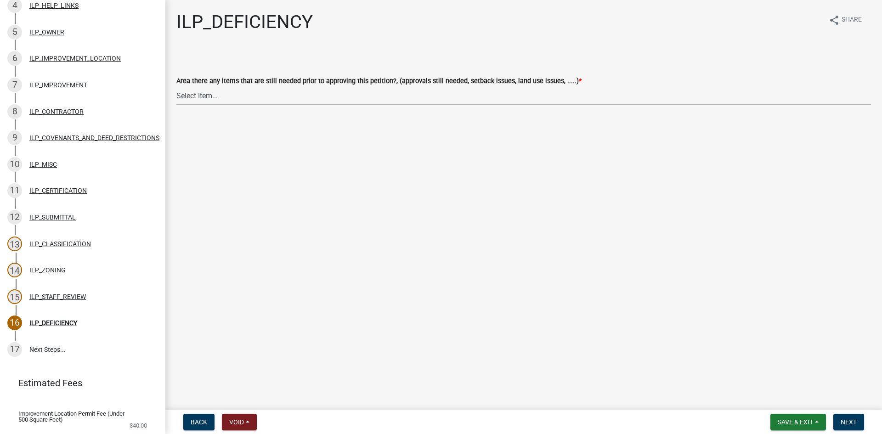
drag, startPoint x: 277, startPoint y: 95, endPoint x: 277, endPoint y: 100, distance: 5.1
click at [277, 95] on select "Select Item... YES NO" at bounding box center [523, 95] width 695 height 19
click at [176, 86] on select "Select Item... YES NO" at bounding box center [523, 95] width 695 height 19
select select "88f51f67-ad00-412f-ad25-d9a24cd42bdb"
click at [847, 418] on button "Next" at bounding box center [849, 422] width 31 height 17
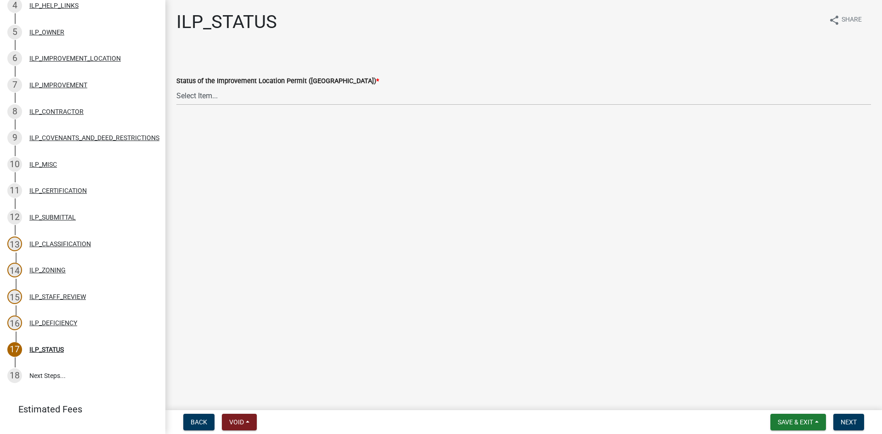
scroll to position [236, 0]
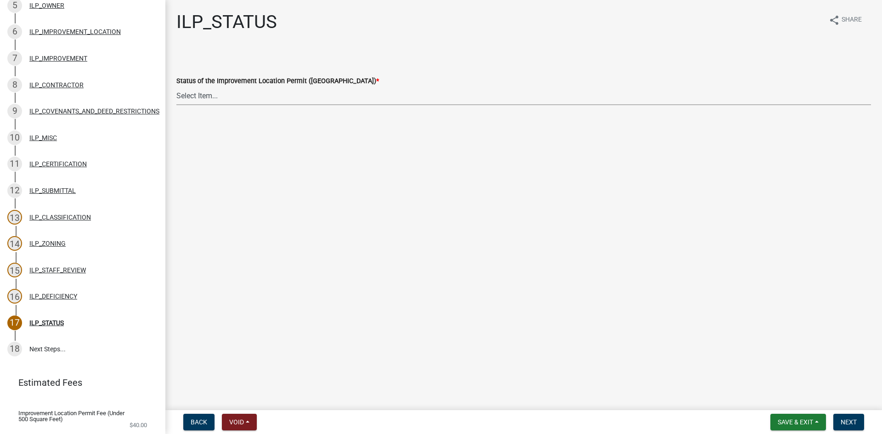
click at [199, 93] on select "Select Item... Denied Approved" at bounding box center [523, 95] width 695 height 19
click at [176, 86] on select "Select Item... Denied Approved" at bounding box center [523, 95] width 695 height 19
select select "676ca0ef-d742-4b5a-a79e-763cf2a28fc9"
click at [834, 419] on button "Next" at bounding box center [849, 422] width 31 height 17
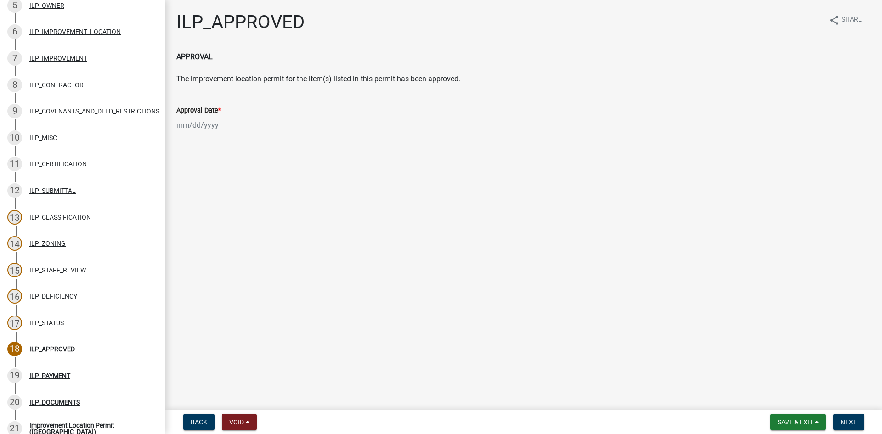
scroll to position [395, 0]
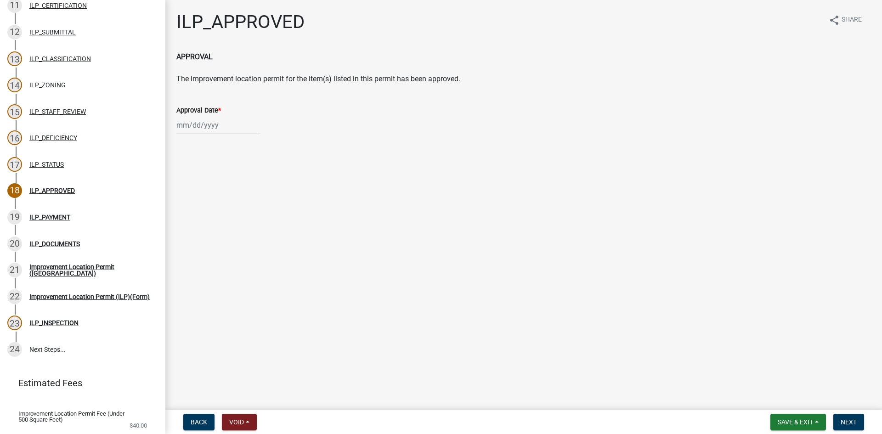
click at [211, 128] on div at bounding box center [218, 125] width 84 height 19
select select "9"
select select "2025"
click at [244, 188] on div "12" at bounding box center [244, 189] width 15 height 15
type input "[DATE]"
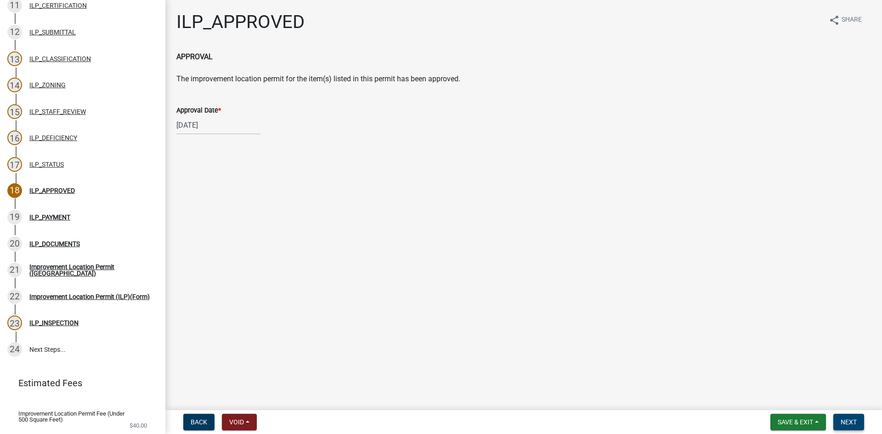
click at [849, 418] on button "Next" at bounding box center [849, 422] width 31 height 17
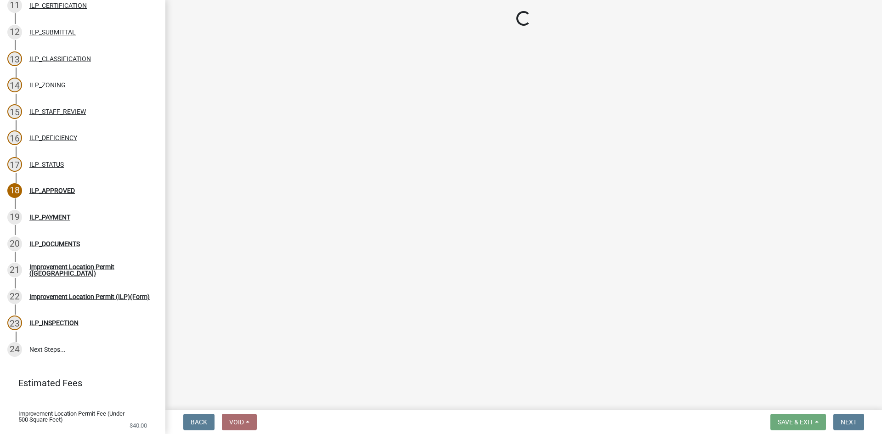
select select "3: 3"
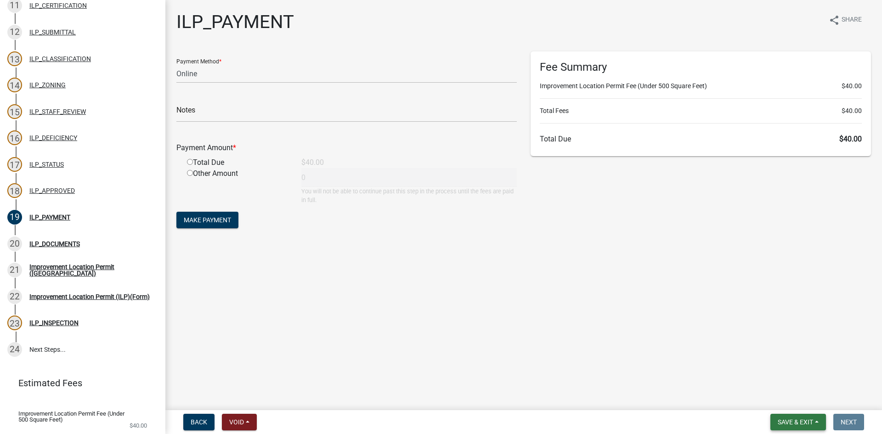
click at [794, 422] on span "Save & Exit" at bounding box center [795, 422] width 35 height 7
click at [785, 399] on button "Save & Exit" at bounding box center [790, 398] width 74 height 22
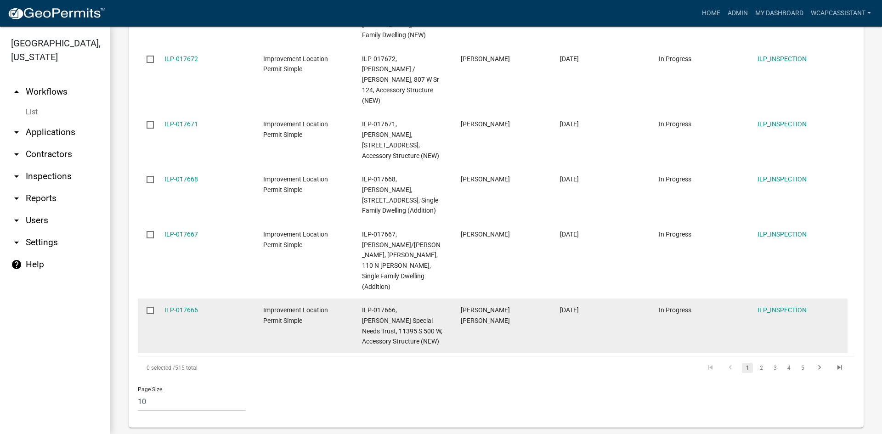
scroll to position [598, 0]
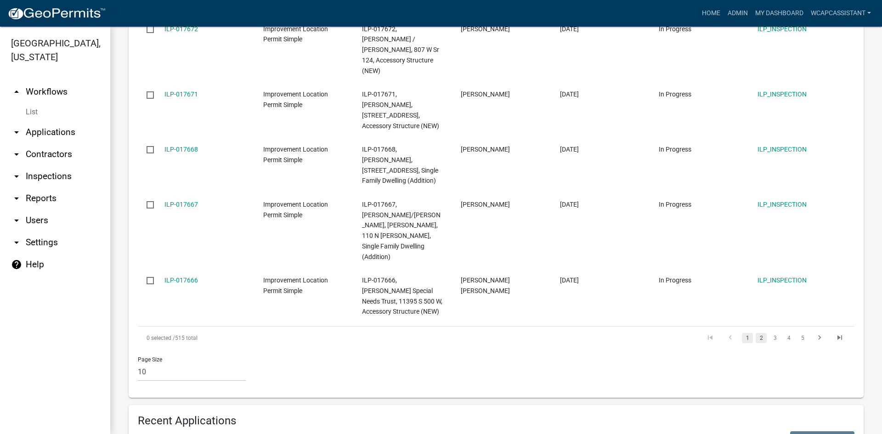
click at [757, 333] on link "2" at bounding box center [761, 338] width 11 height 10
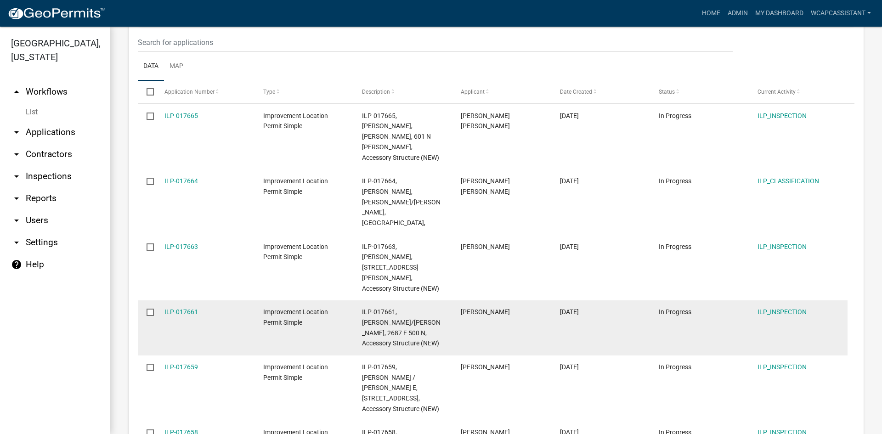
scroll to position [117, 0]
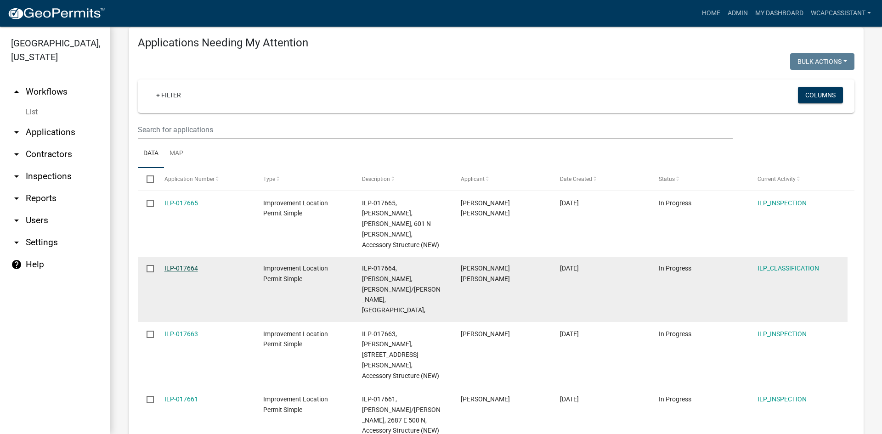
click at [190, 265] on link "ILP-017664" at bounding box center [182, 268] width 34 height 7
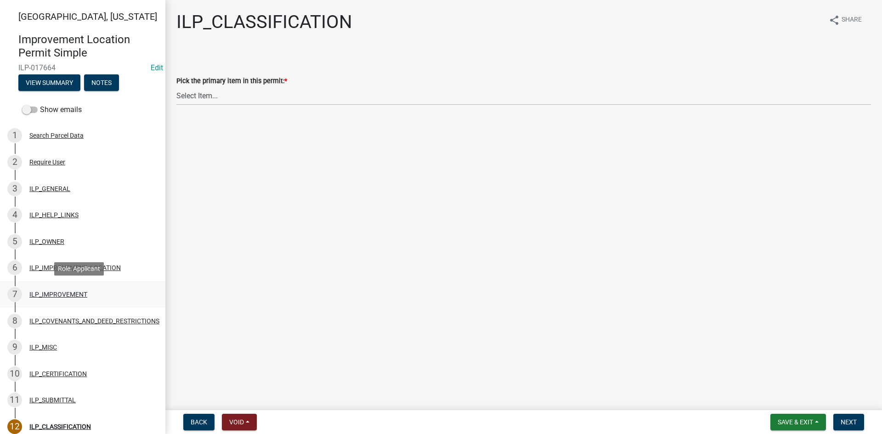
click at [58, 291] on div "ILP_IMPROVEMENT" at bounding box center [58, 294] width 58 height 6
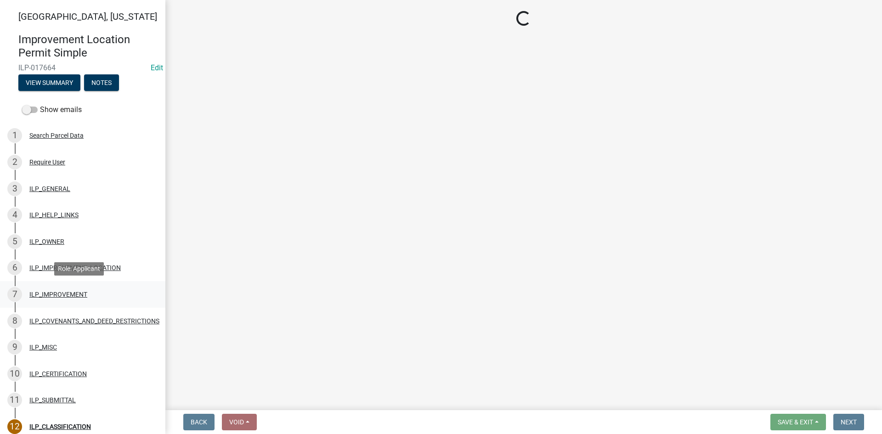
select select "d0c397cf-92c1-4d75-b08b-a5d0ada822ad"
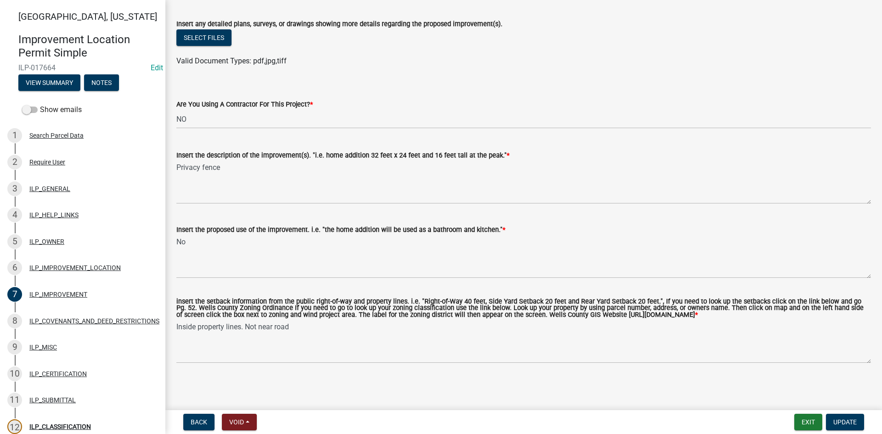
scroll to position [311, 0]
click at [239, 419] on span "Void" at bounding box center [236, 422] width 15 height 7
click at [242, 398] on button "Void" at bounding box center [259, 398] width 74 height 22
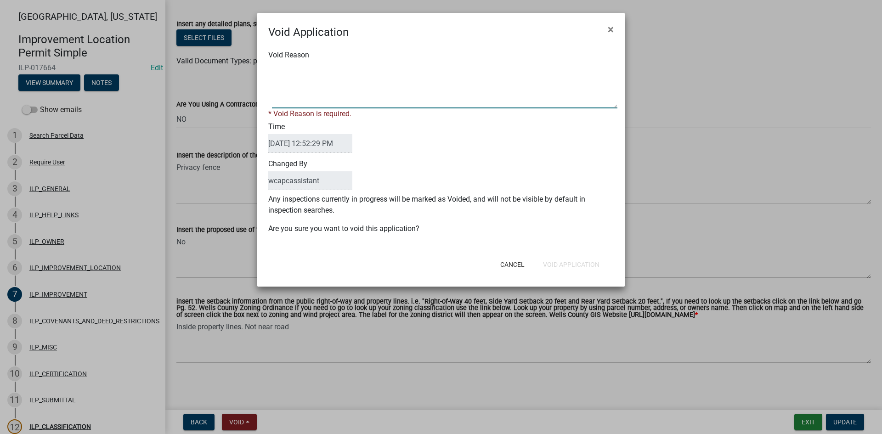
click at [361, 82] on textarea "Void Reason" at bounding box center [445, 86] width 346 height 46
type textarea "r"
type textarea "fencing does not require a permit. please make sure all setback requirements ar…"
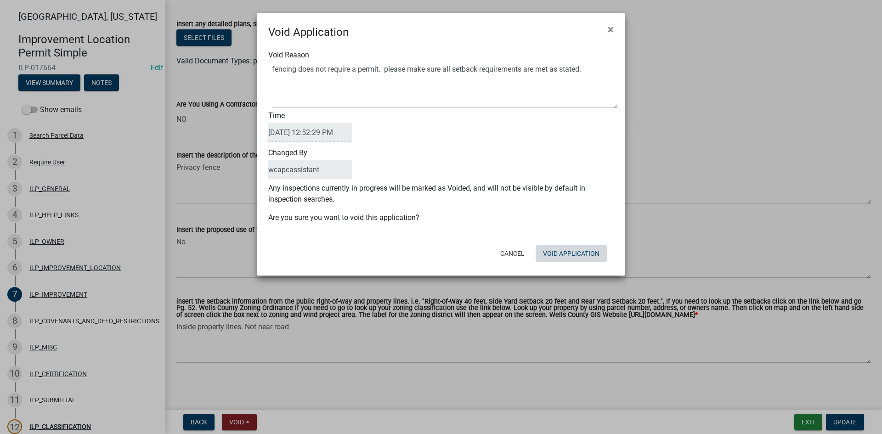
click at [573, 261] on button "Void Application" at bounding box center [571, 253] width 71 height 17
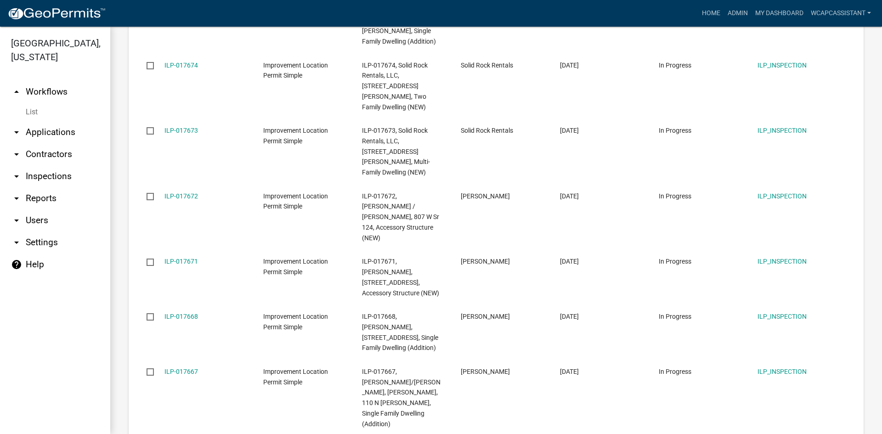
scroll to position [460, 0]
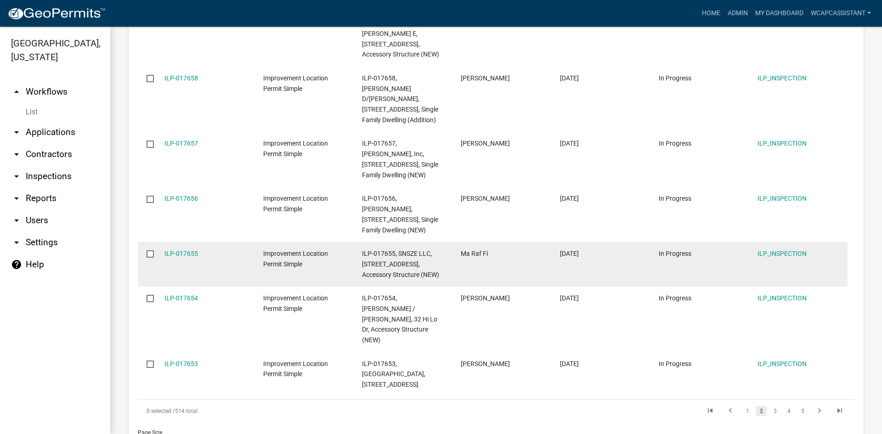
scroll to position [495, 0]
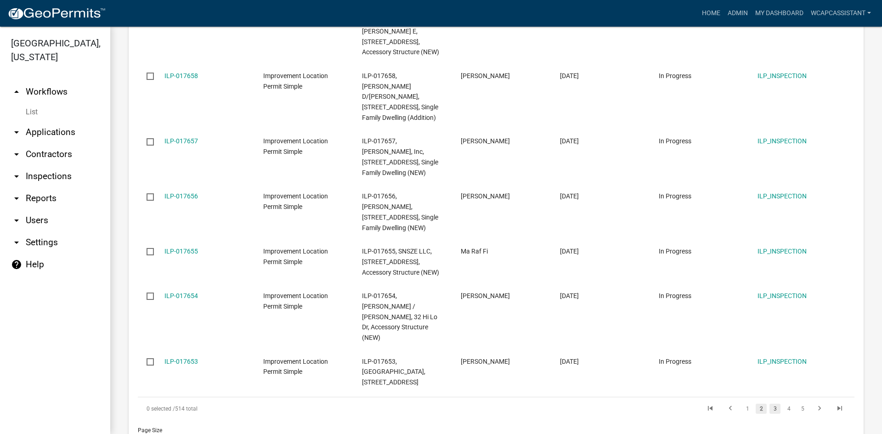
click at [770, 404] on link "3" at bounding box center [775, 409] width 11 height 10
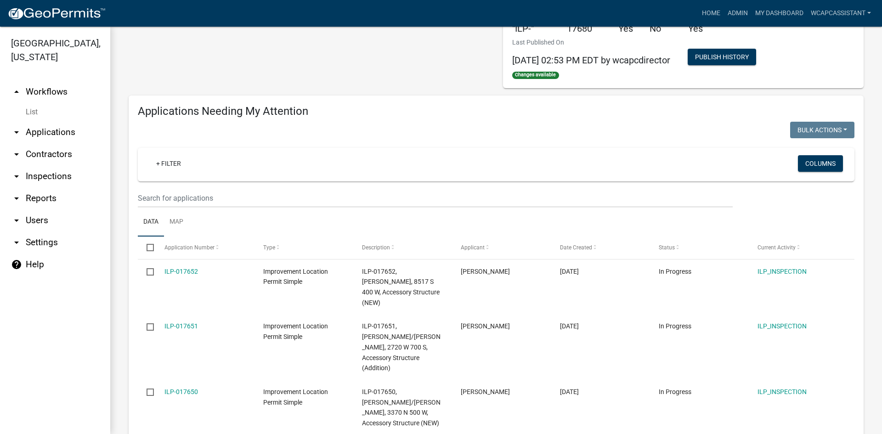
scroll to position [36, 0]
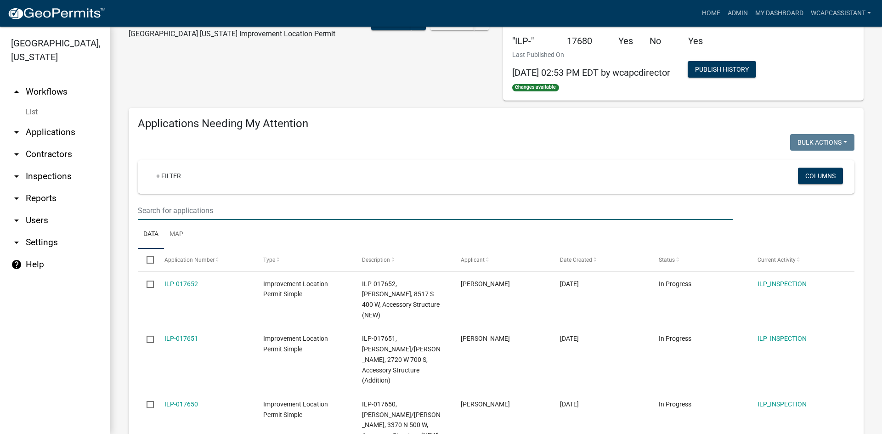
click at [276, 206] on input "text" at bounding box center [435, 210] width 595 height 19
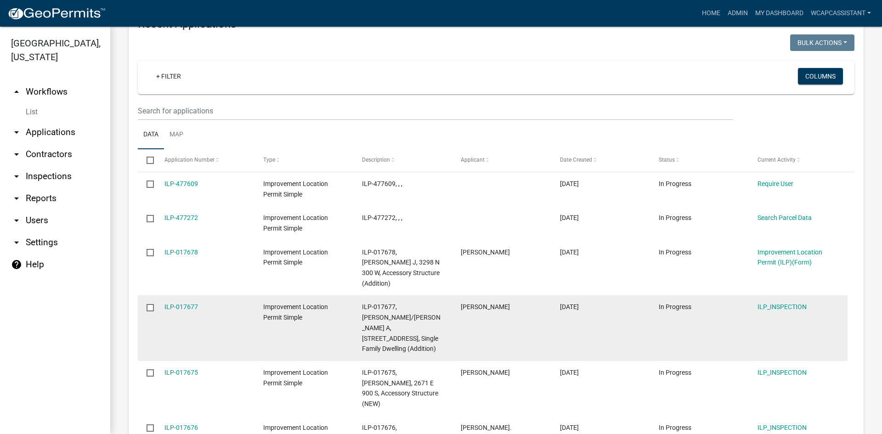
scroll to position [679, 0]
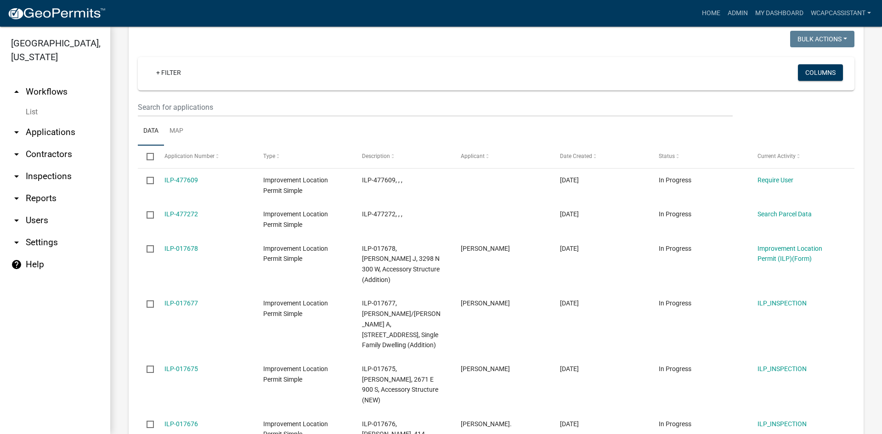
type input "[PERSON_NAME]"
click at [263, 98] on input "text" at bounding box center [435, 107] width 595 height 19
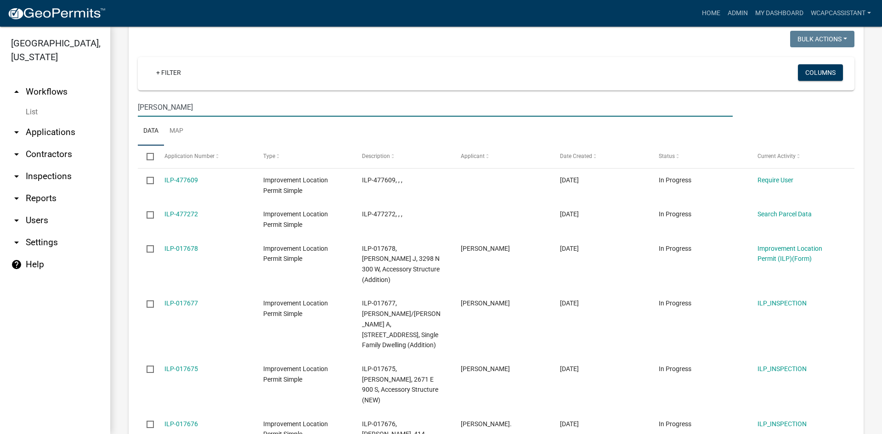
type input "[PERSON_NAME]"
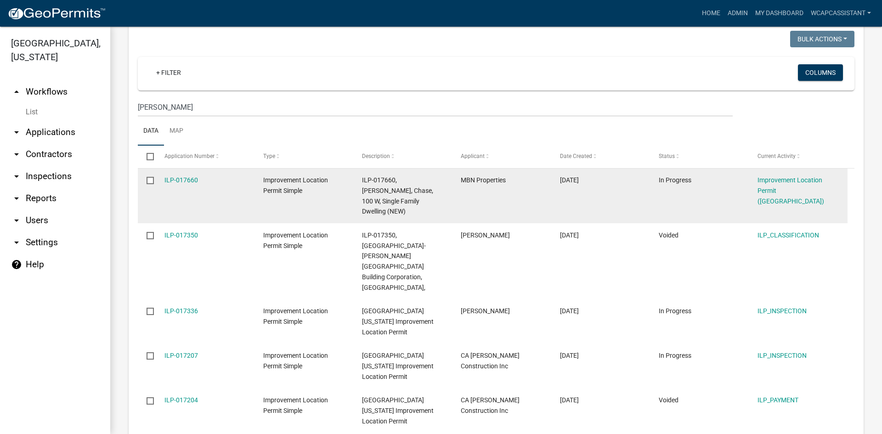
click at [191, 175] on div "ILP-017660" at bounding box center [205, 180] width 81 height 11
click at [186, 176] on link "ILP-017660" at bounding box center [182, 179] width 34 height 7
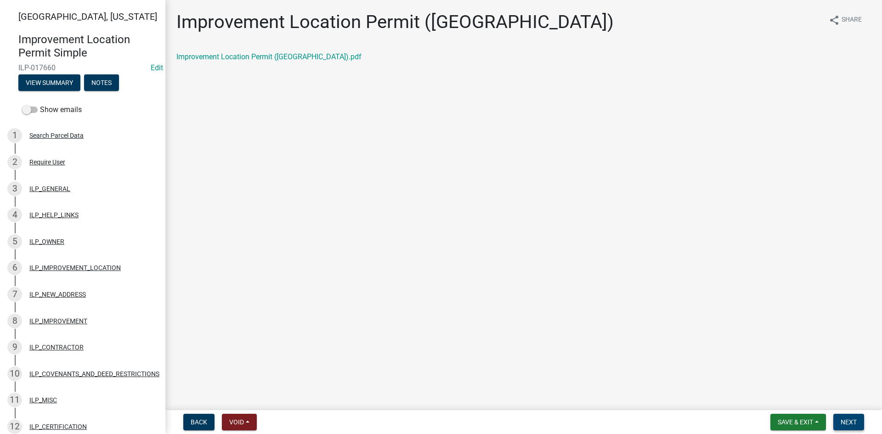
click at [858, 419] on button "Next" at bounding box center [849, 422] width 31 height 17
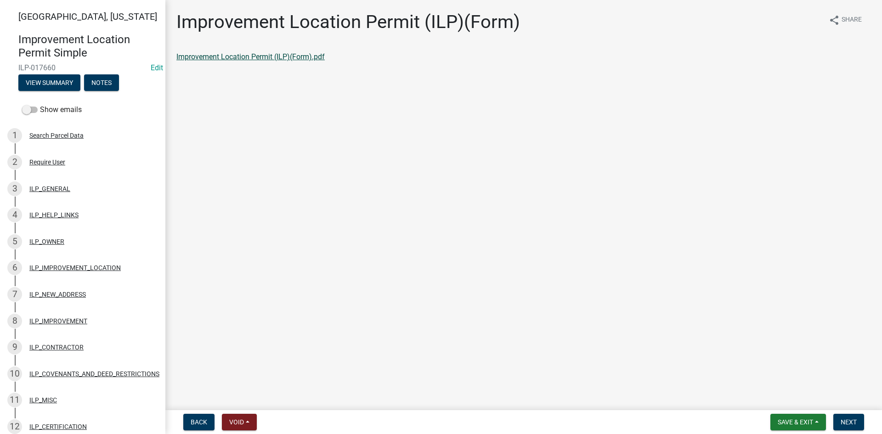
click at [259, 57] on link "Improvement Location Permit (ILP)(Form).pdf" at bounding box center [250, 56] width 148 height 9
click at [862, 417] on button "Next" at bounding box center [849, 422] width 31 height 17
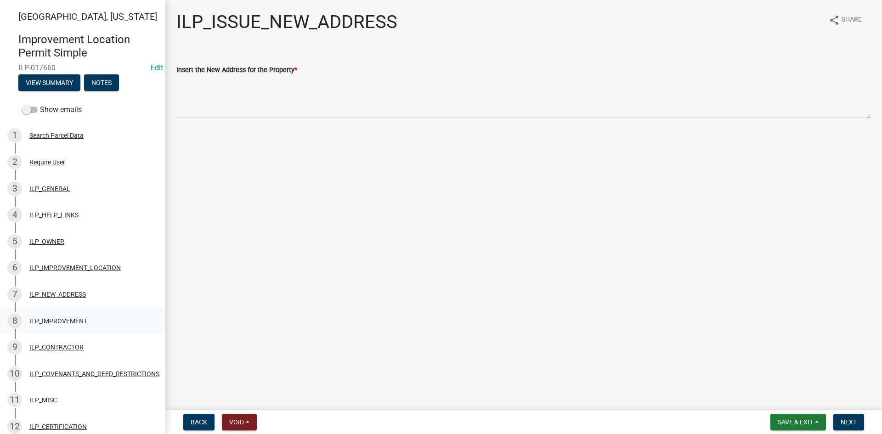
click at [66, 314] on div "8 ILP_IMPROVEMENT" at bounding box center [78, 321] width 143 height 15
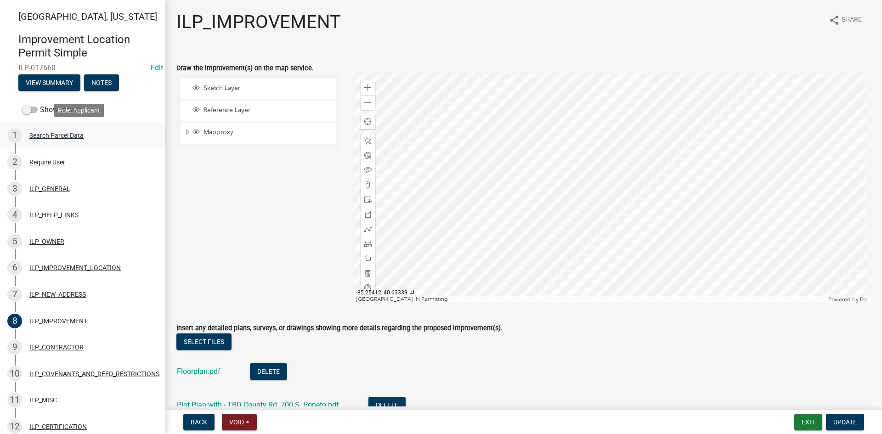
click at [51, 133] on div "Search Parcel Data" at bounding box center [56, 135] width 54 height 6
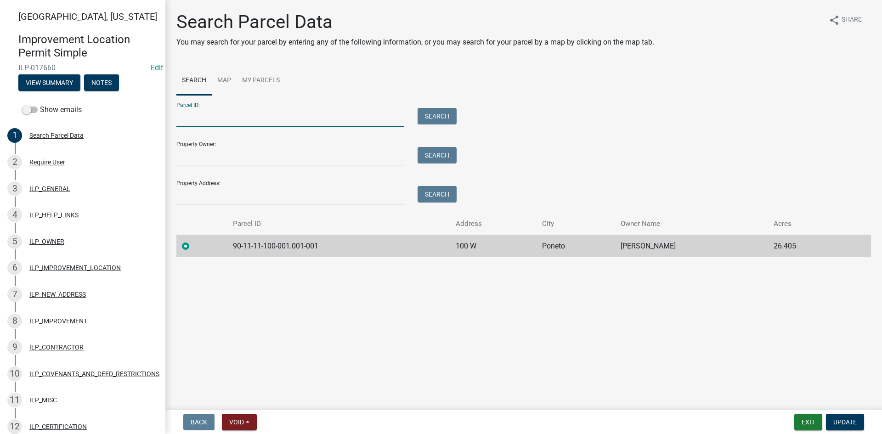
click at [199, 122] on input "Parcel ID:" at bounding box center [290, 117] width 228 height 19
click at [444, 112] on button "Search" at bounding box center [437, 116] width 39 height 17
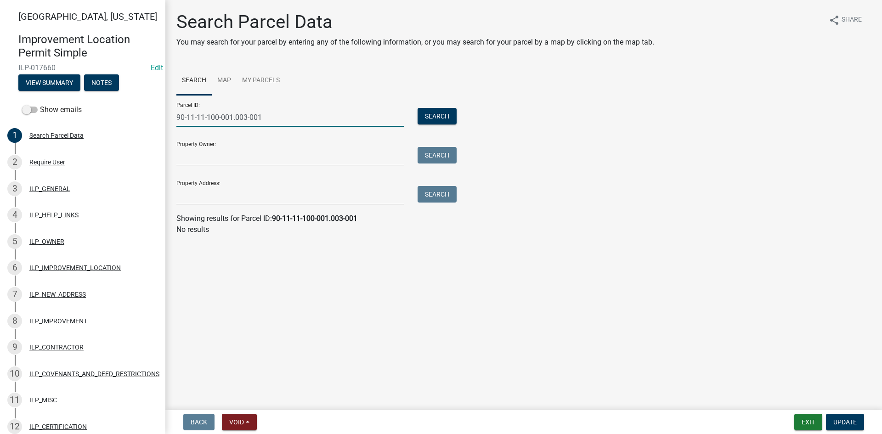
click at [245, 117] on input "90-11-11-100-001.003-001" at bounding box center [290, 117] width 228 height 19
type input "90-11-11-100-001.001-001"
click at [443, 117] on button "Search" at bounding box center [437, 116] width 39 height 17
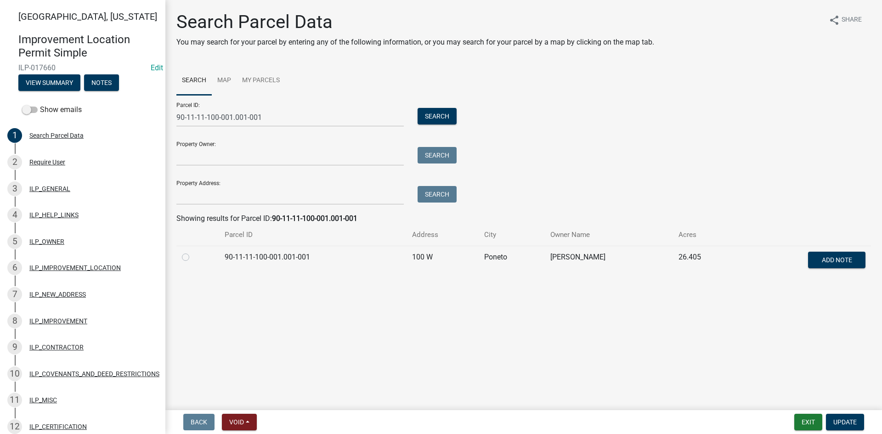
click at [193, 252] on label at bounding box center [193, 252] width 0 height 0
click at [193, 257] on input "radio" at bounding box center [196, 255] width 6 height 6
radio input "true"
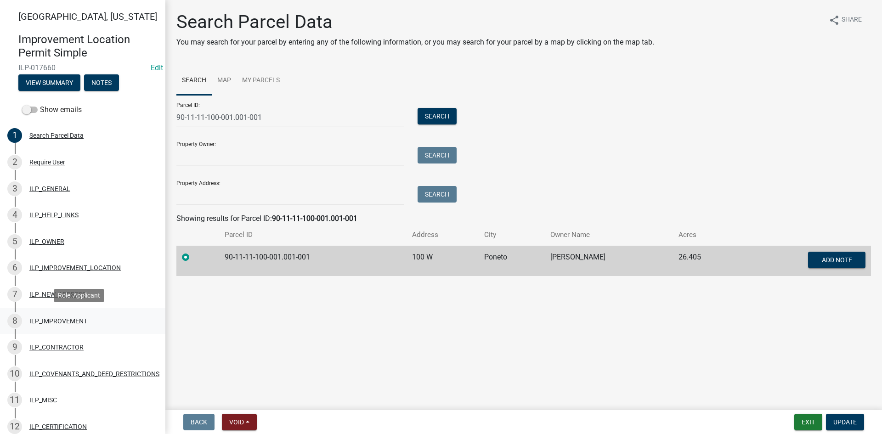
click at [42, 321] on div "ILP_IMPROVEMENT" at bounding box center [58, 321] width 58 height 6
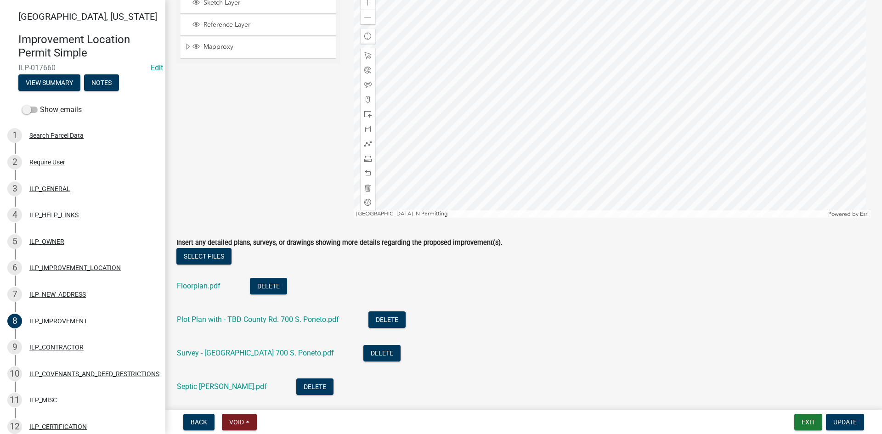
scroll to position [92, 0]
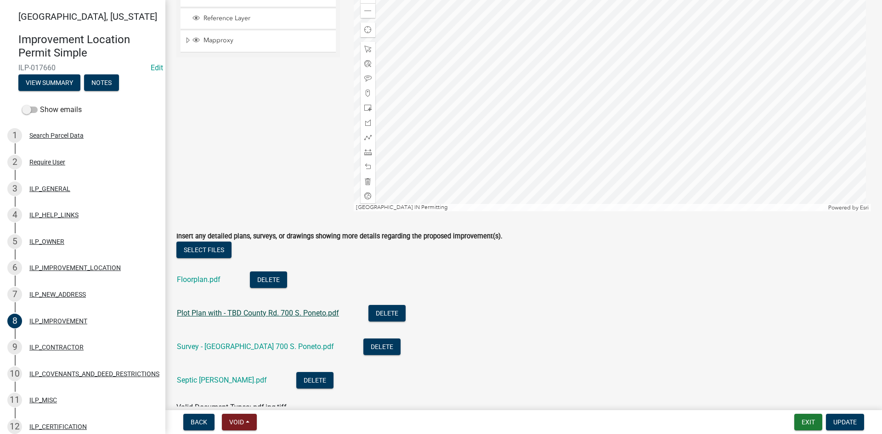
click at [199, 314] on link "Plot Plan with - TBD County Rd. 700 S. Poneto.pdf" at bounding box center [258, 313] width 162 height 9
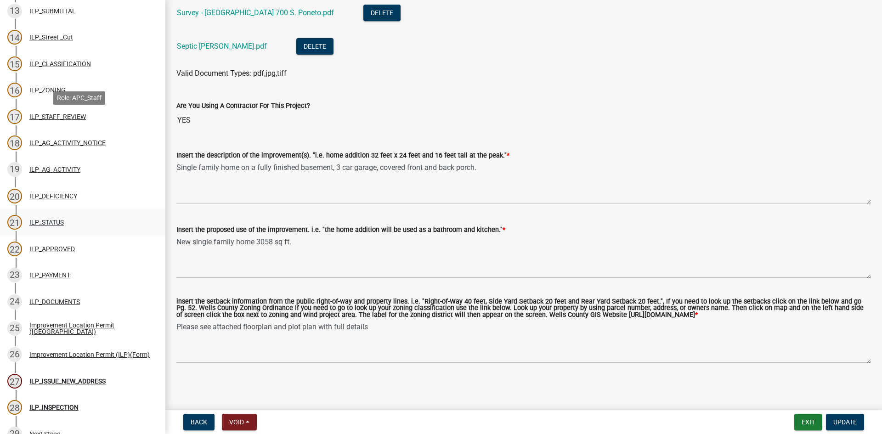
scroll to position [560, 0]
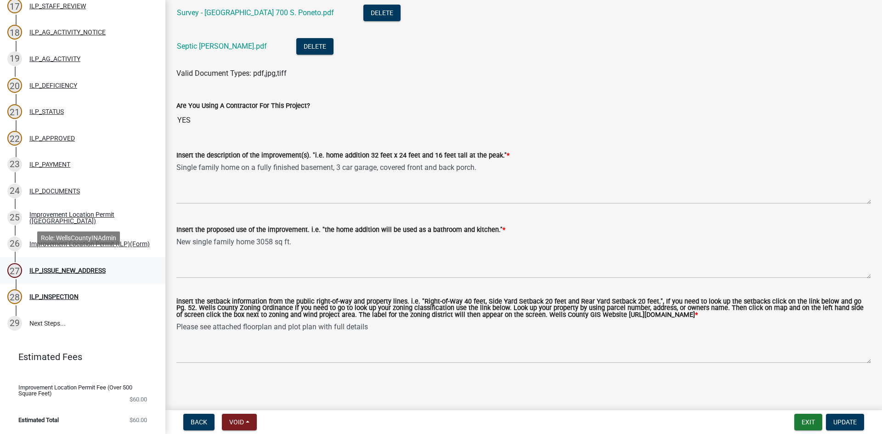
click at [52, 268] on div "ILP_ISSUE_NEW_ADDRESS" at bounding box center [67, 271] width 76 height 6
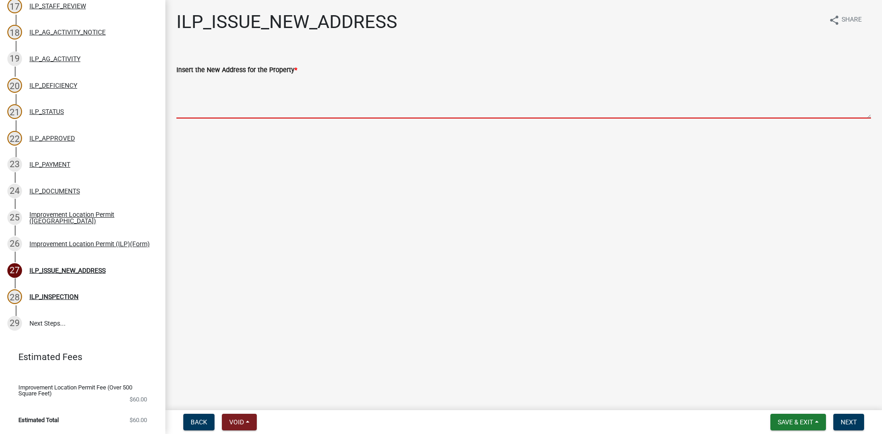
click at [238, 109] on textarea "Insert the New Address for the Property *" at bounding box center [523, 96] width 695 height 43
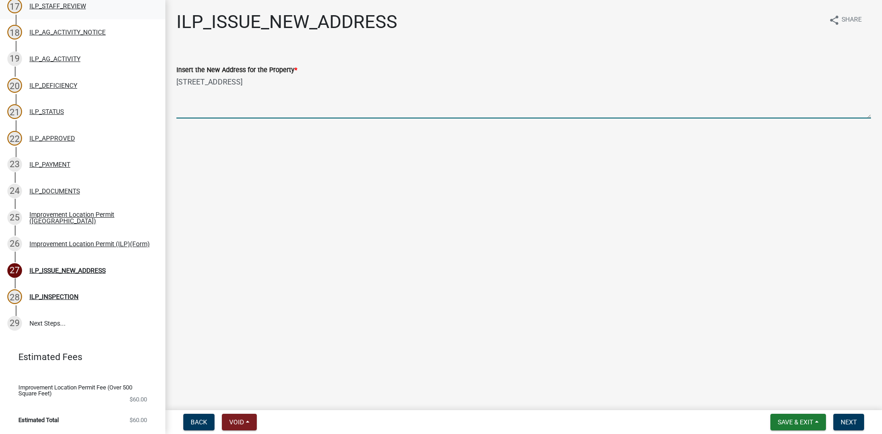
type textarea "[STREET_ADDRESS]"
click at [796, 424] on span "Save & Exit" at bounding box center [795, 422] width 35 height 7
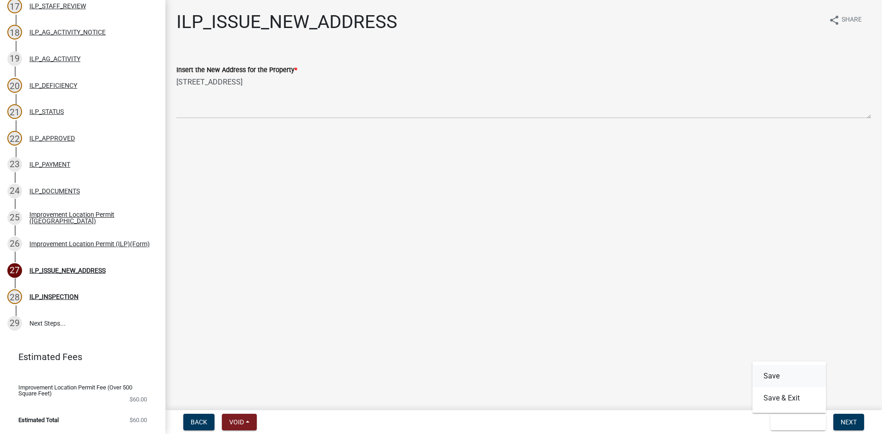
click at [782, 379] on button "Save" at bounding box center [790, 376] width 74 height 22
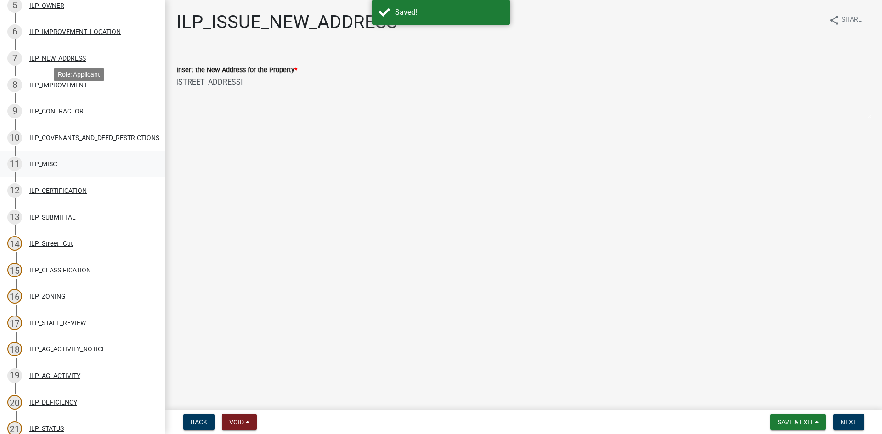
scroll to position [193, 0]
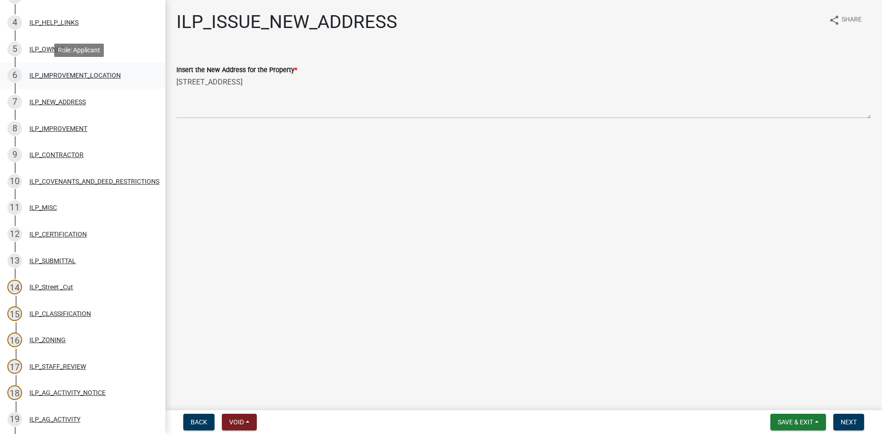
click at [56, 78] on div "ILP_IMPROVEMENT_LOCATION" at bounding box center [74, 75] width 91 height 6
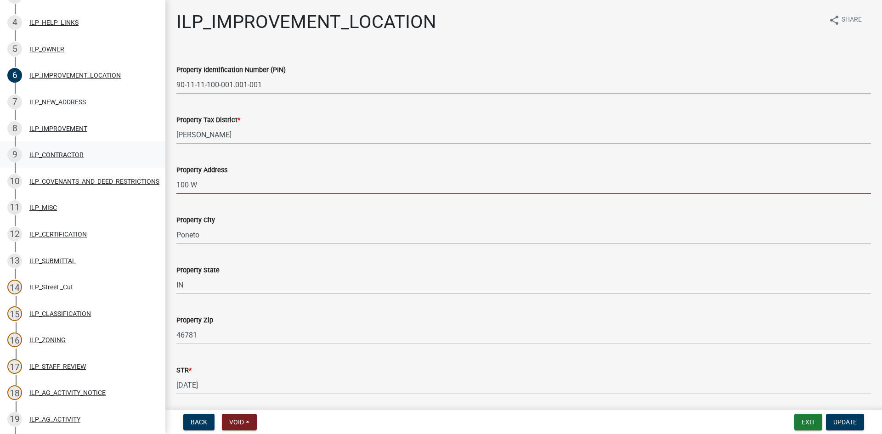
drag, startPoint x: 208, startPoint y: 183, endPoint x: 145, endPoint y: 155, distance: 69.3
click at [150, 185] on div "[GEOGRAPHIC_DATA], [US_STATE] Improvement Location Permit Simple ILP-017660 Edi…" at bounding box center [441, 217] width 882 height 434
type input "1240 W 700 S"
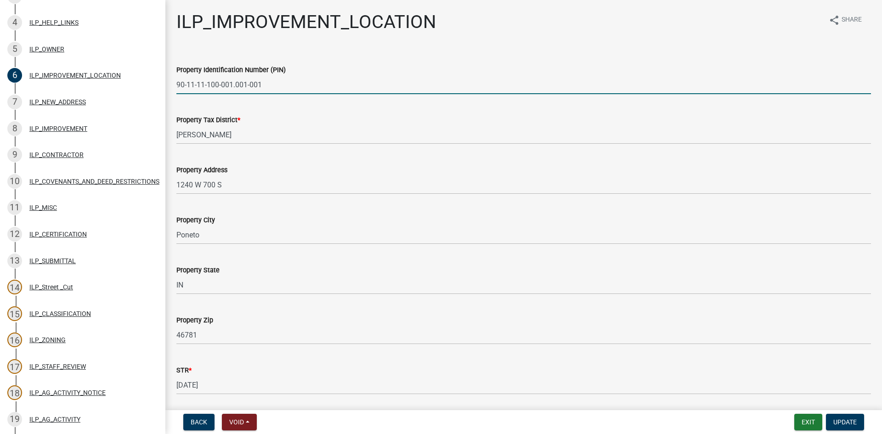
click at [247, 83] on input "90-11-11-100-001.001-001" at bounding box center [523, 84] width 695 height 19
type input "90-11-11-100-001.003-001"
click at [855, 422] on span "Update" at bounding box center [845, 422] width 23 height 7
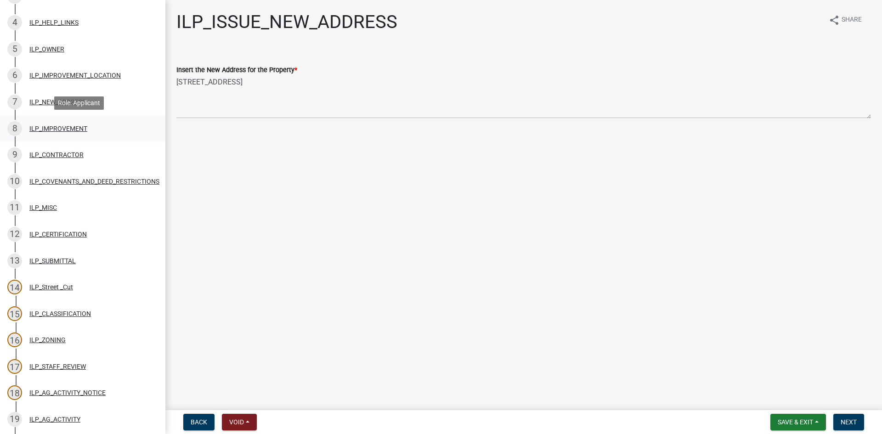
click at [51, 130] on div "ILP_IMPROVEMENT" at bounding box center [58, 128] width 58 height 6
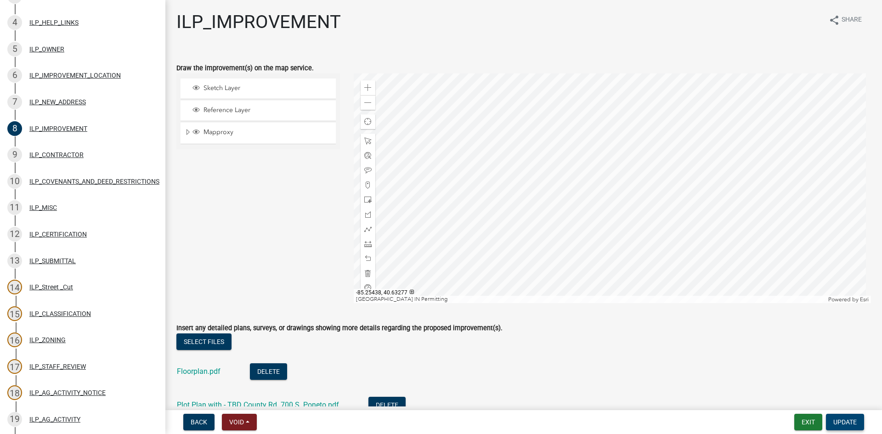
click at [838, 419] on span "Update" at bounding box center [845, 422] width 23 height 7
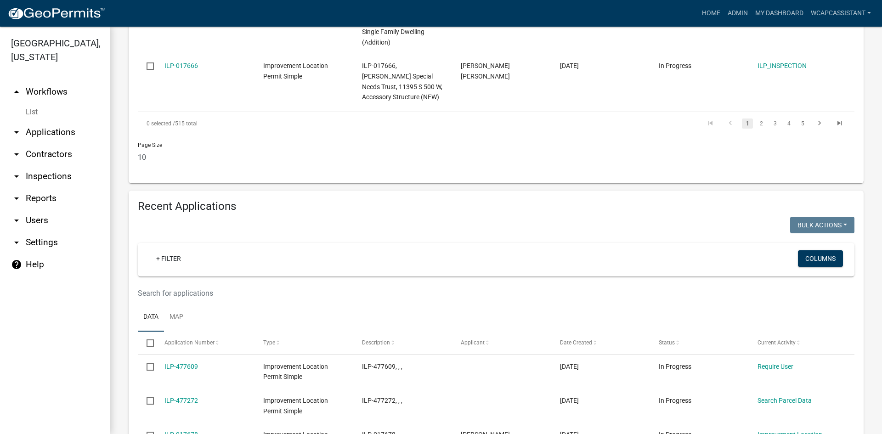
scroll to position [919, 0]
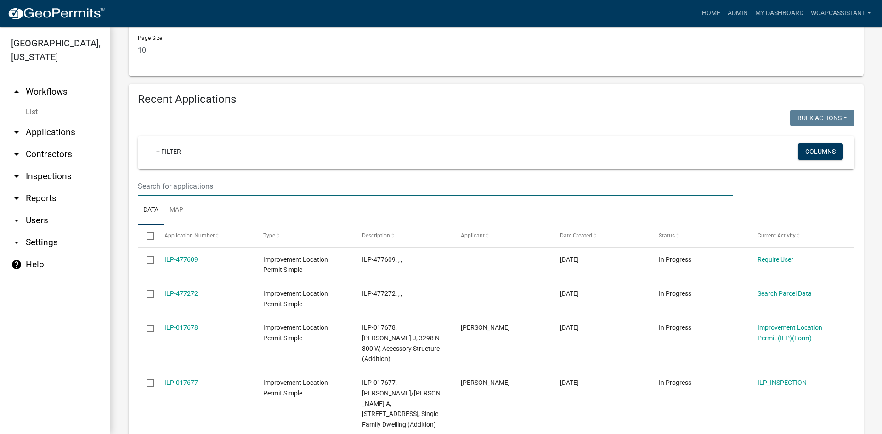
click at [200, 177] on input "text" at bounding box center [435, 186] width 595 height 19
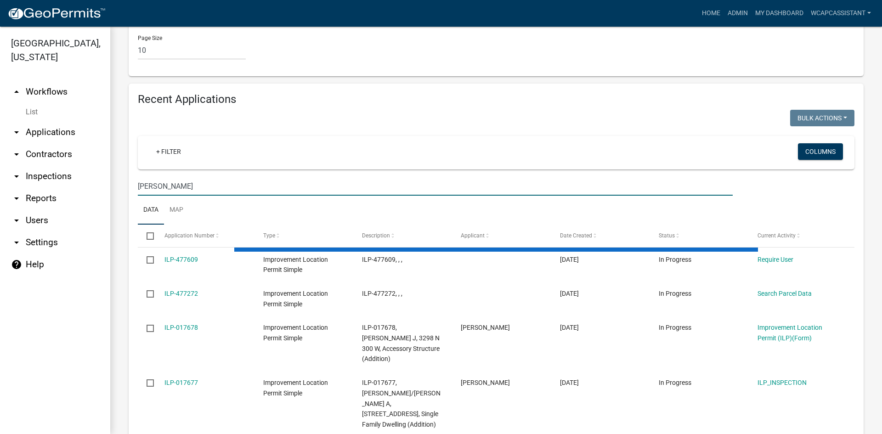
type input "[PERSON_NAME]"
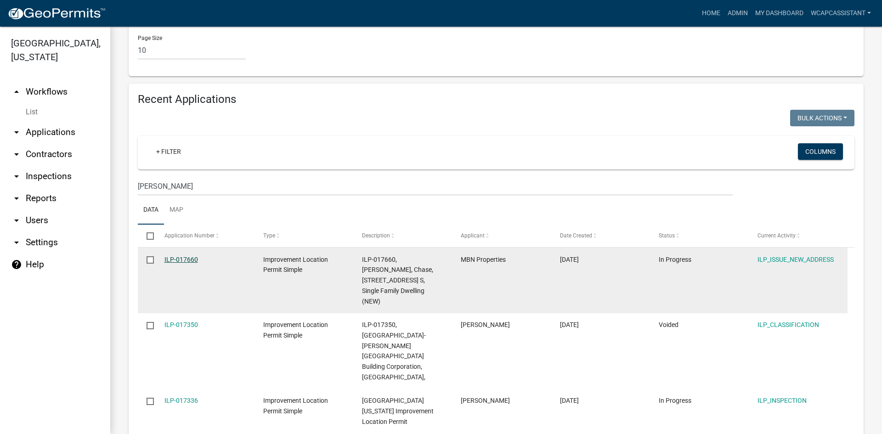
click at [185, 256] on link "ILP-017660" at bounding box center [182, 259] width 34 height 7
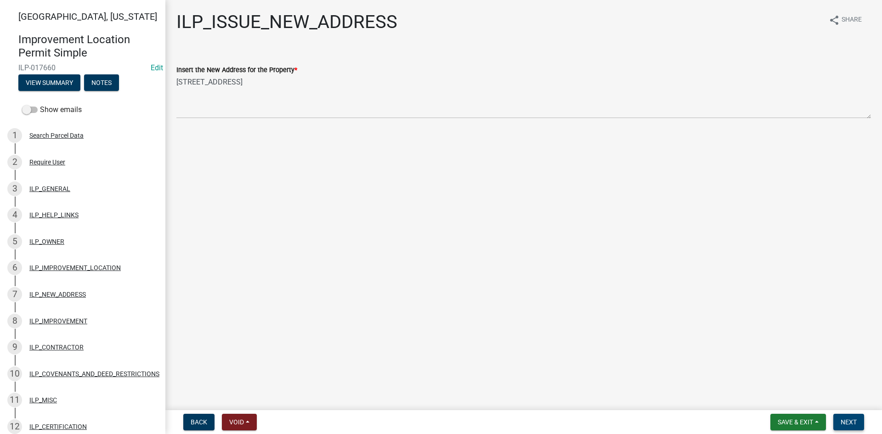
click at [844, 420] on span "Next" at bounding box center [849, 422] width 16 height 7
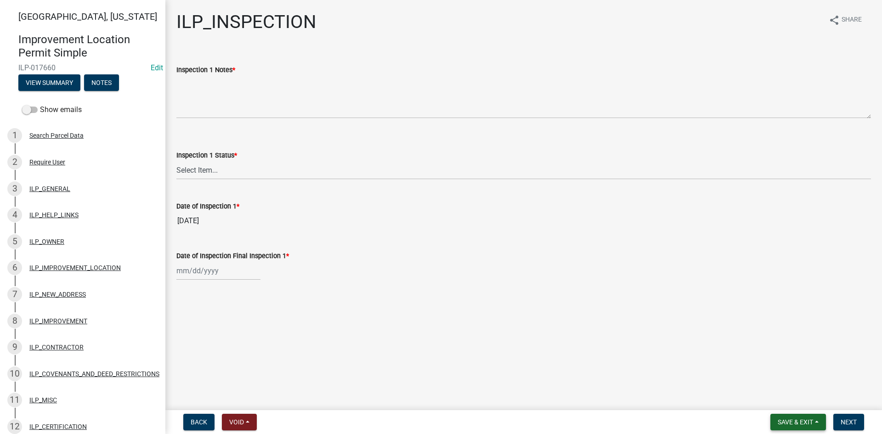
click at [798, 417] on button "Save & Exit" at bounding box center [799, 422] width 56 height 17
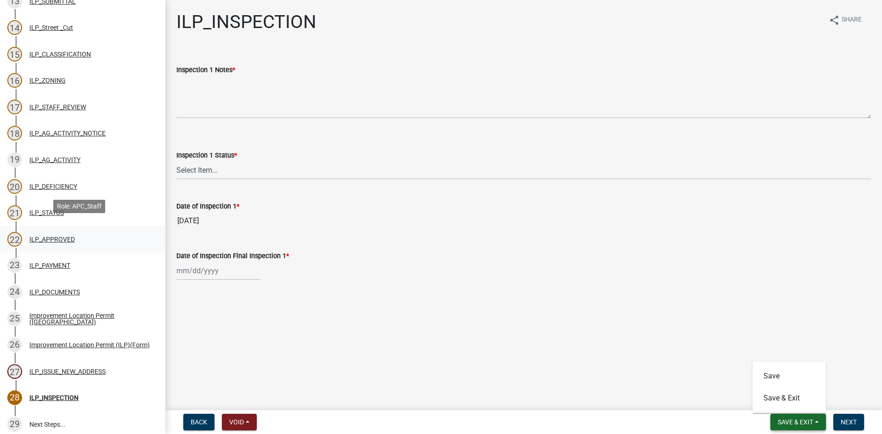
scroll to position [460, 0]
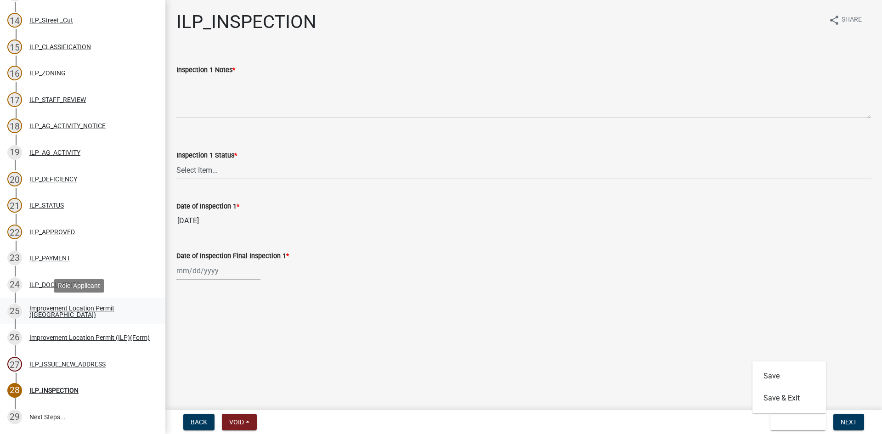
click at [64, 317] on div "25 Improvement Location Permit (ILP)" at bounding box center [78, 311] width 143 height 15
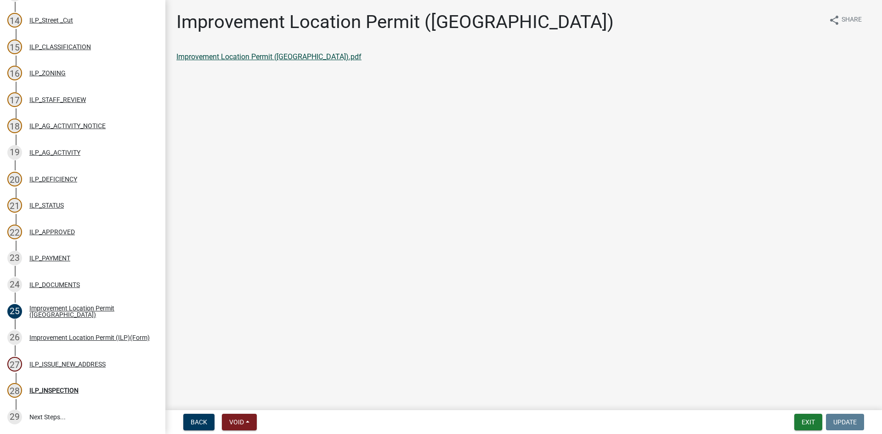
click at [209, 59] on link "Improvement Location Permit ([GEOGRAPHIC_DATA]).pdf" at bounding box center [268, 56] width 185 height 9
